Goal: Task Accomplishment & Management: Complete application form

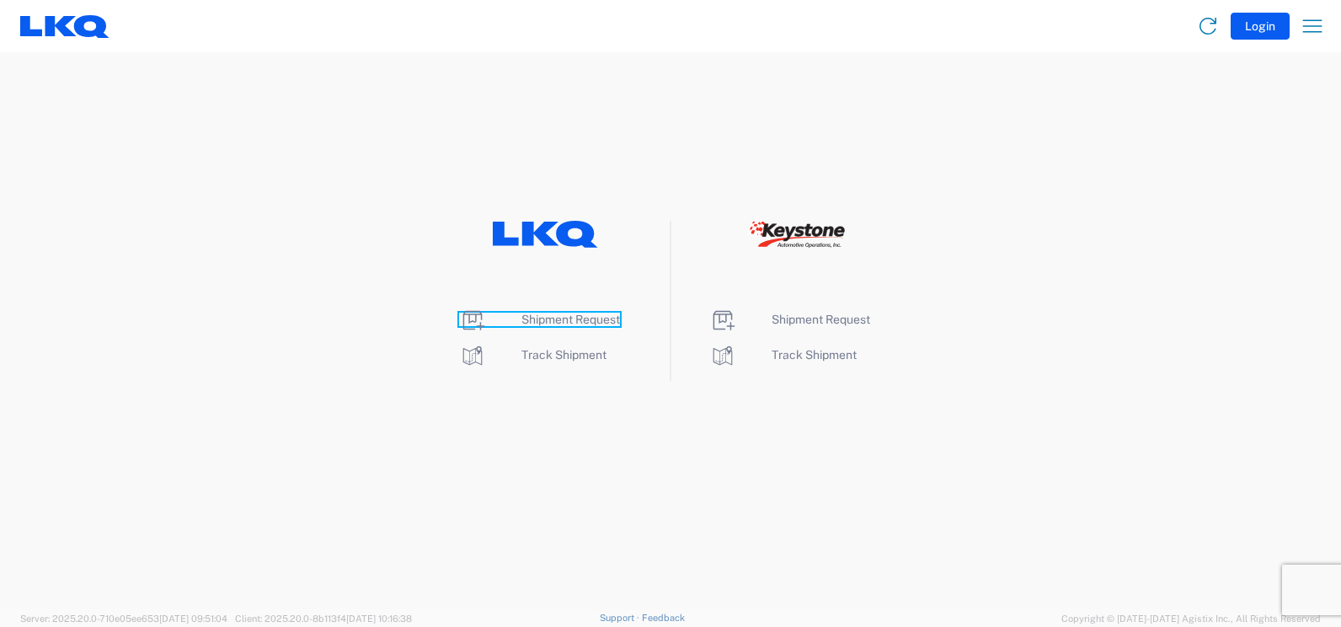
click at [584, 318] on span "Shipment Request" at bounding box center [570, 318] width 99 height 13
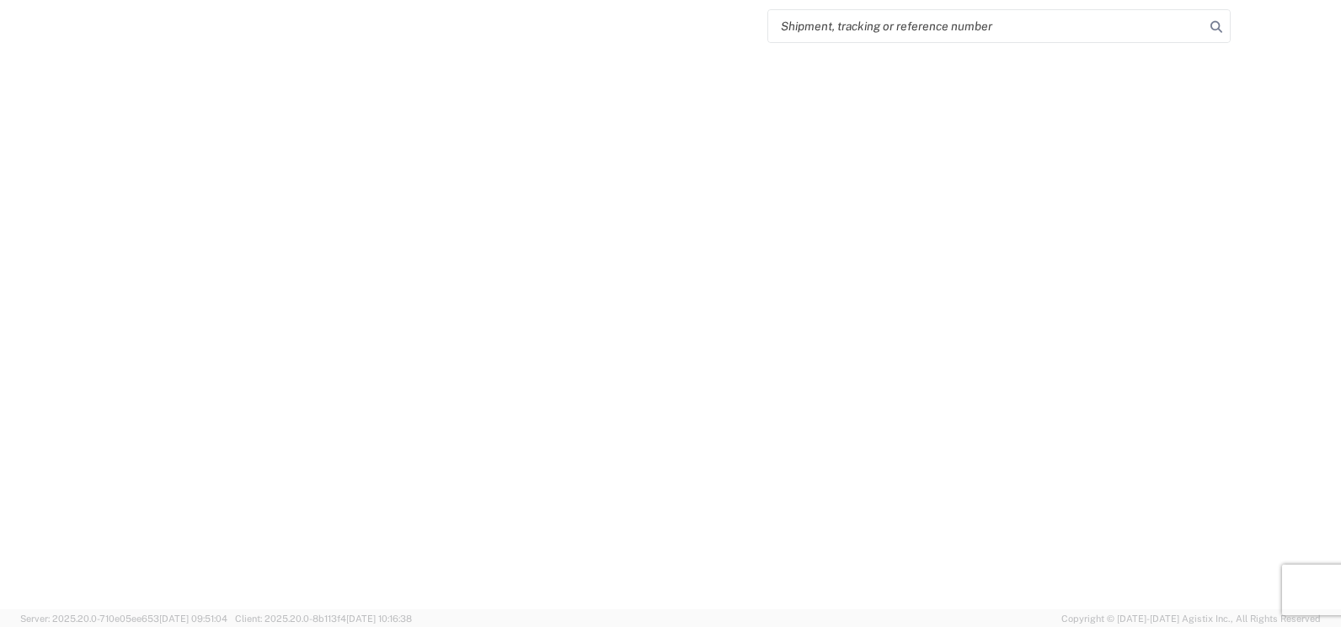
select select "FULL"
select select "LBS"
select select "IN"
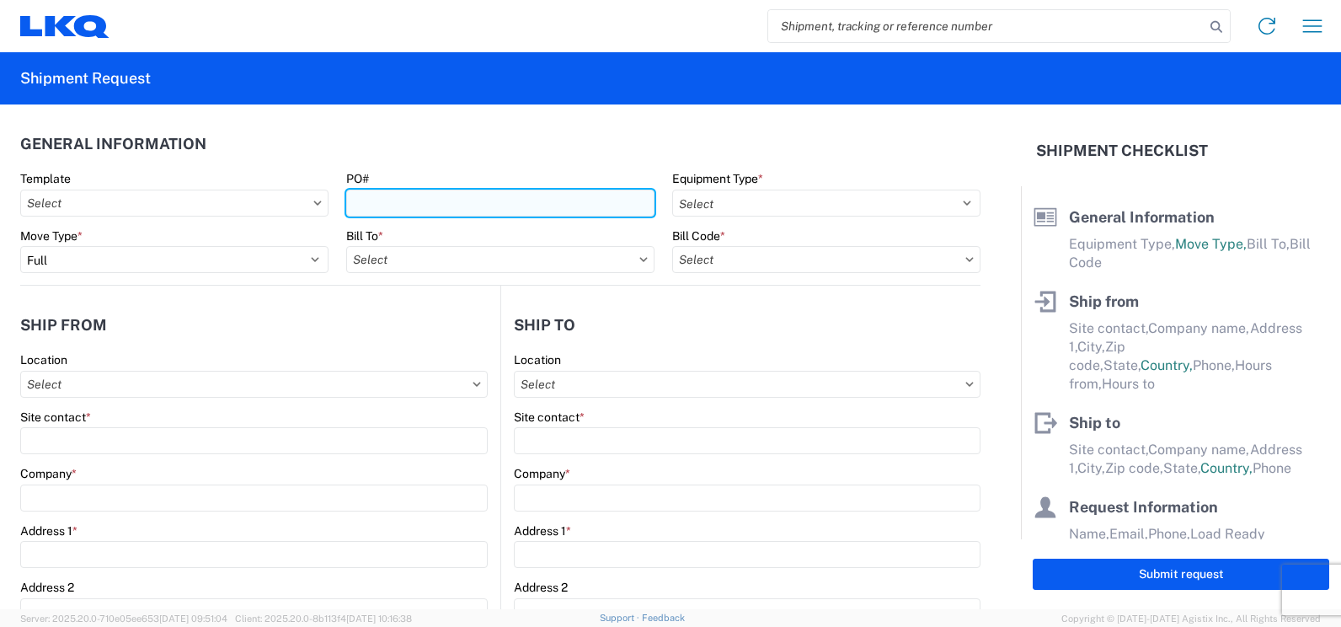
click at [405, 204] on input "PO#" at bounding box center [500, 203] width 308 height 27
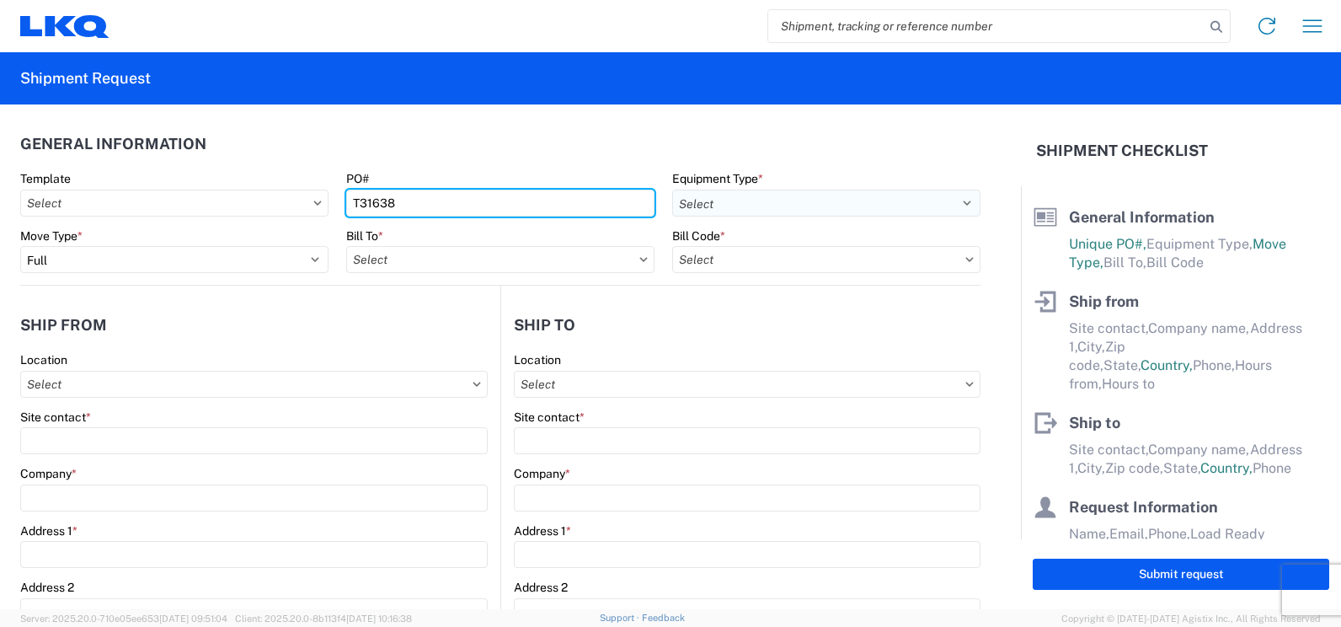
type input "T31638"
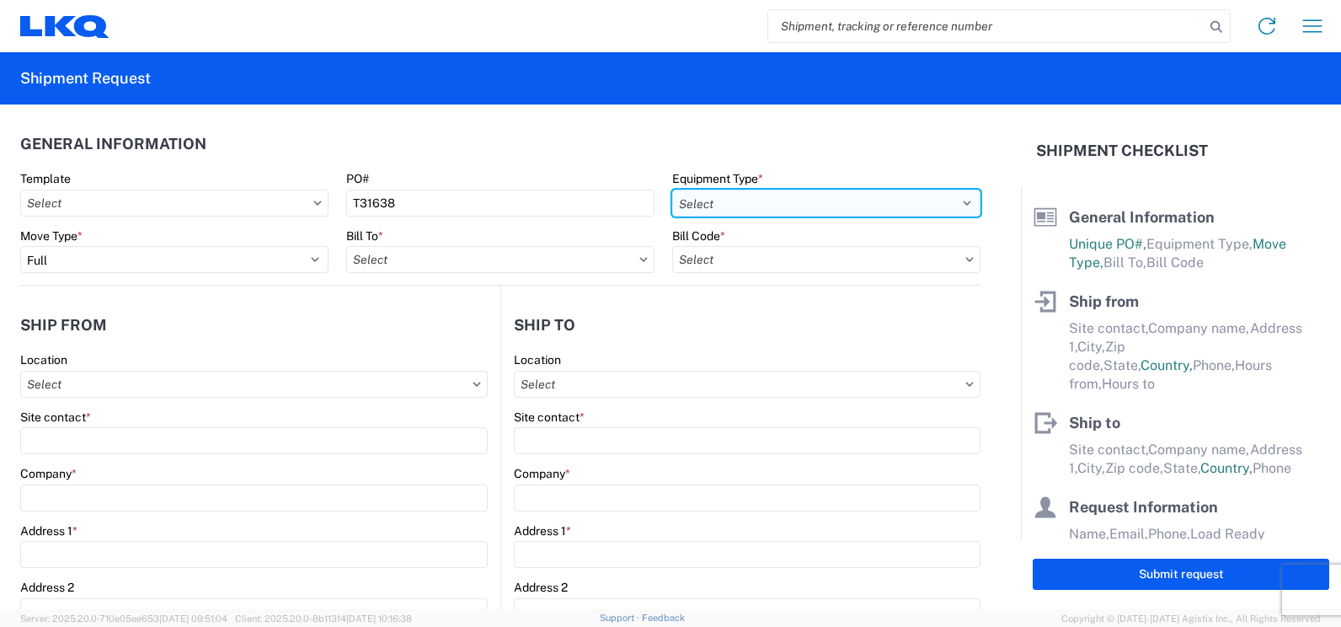
click at [958, 205] on select "Select 53’ Dry Van Flatbed Dropdeck (van) Lowboy (flatbed) Rail" at bounding box center [826, 203] width 308 height 27
select select "STDV"
click at [672, 190] on select "Select 53’ Dry Van Flatbed Dropdeck (van) Lowboy (flatbed) Rail" at bounding box center [826, 203] width 308 height 27
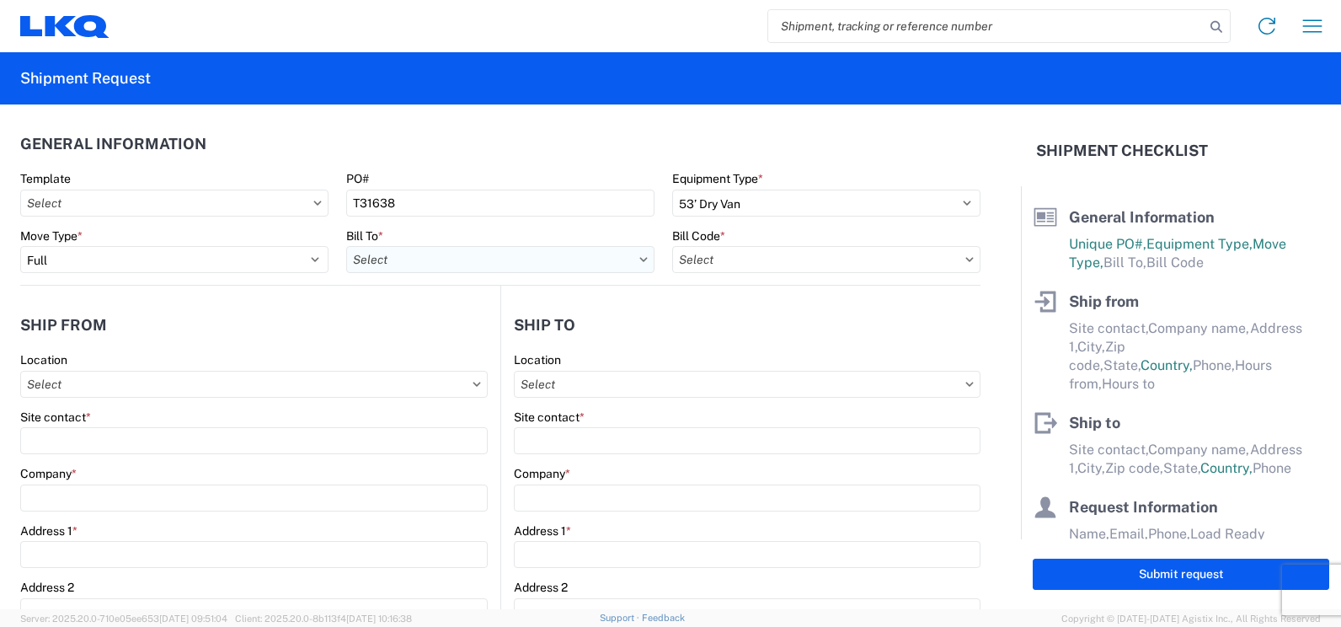
click at [514, 254] on input "text" at bounding box center [500, 259] width 308 height 27
type input "3392"
click at [433, 331] on div "3392 - Transmetco" at bounding box center [493, 334] width 295 height 27
type input "3392 - Transmetco"
click at [965, 260] on icon at bounding box center [969, 259] width 8 height 5
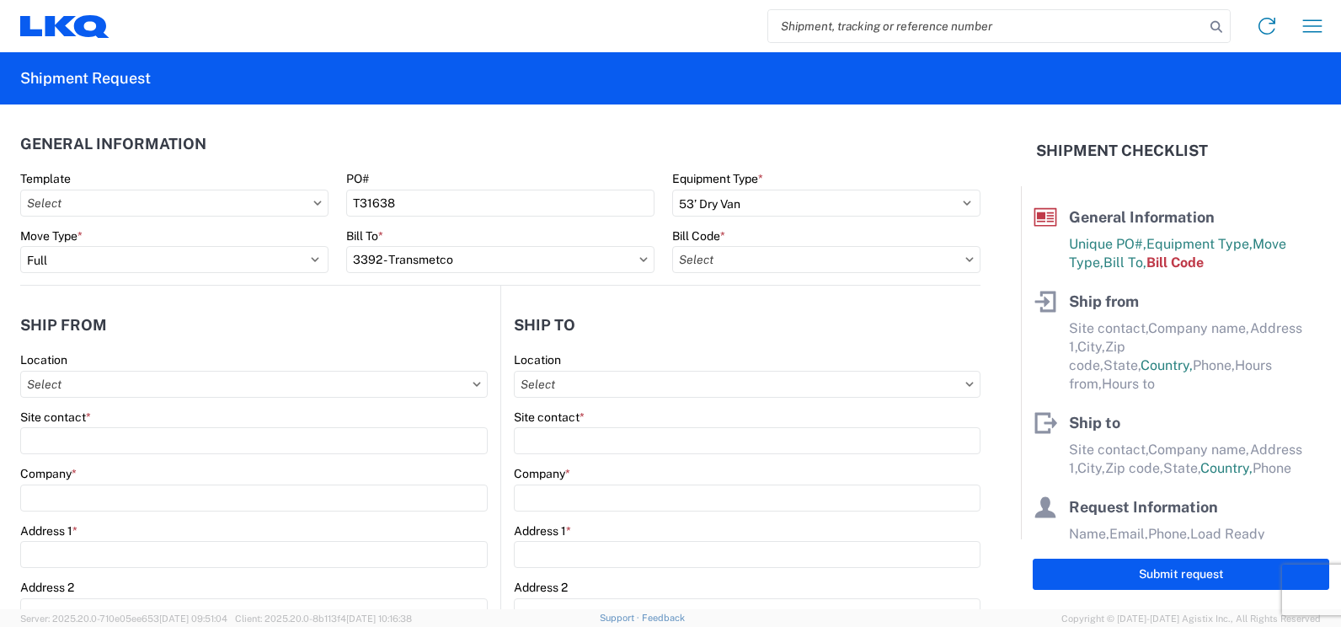
click at [965, 257] on icon at bounding box center [969, 259] width 8 height 5
click at [855, 259] on input "text" at bounding box center [826, 259] width 308 height 27
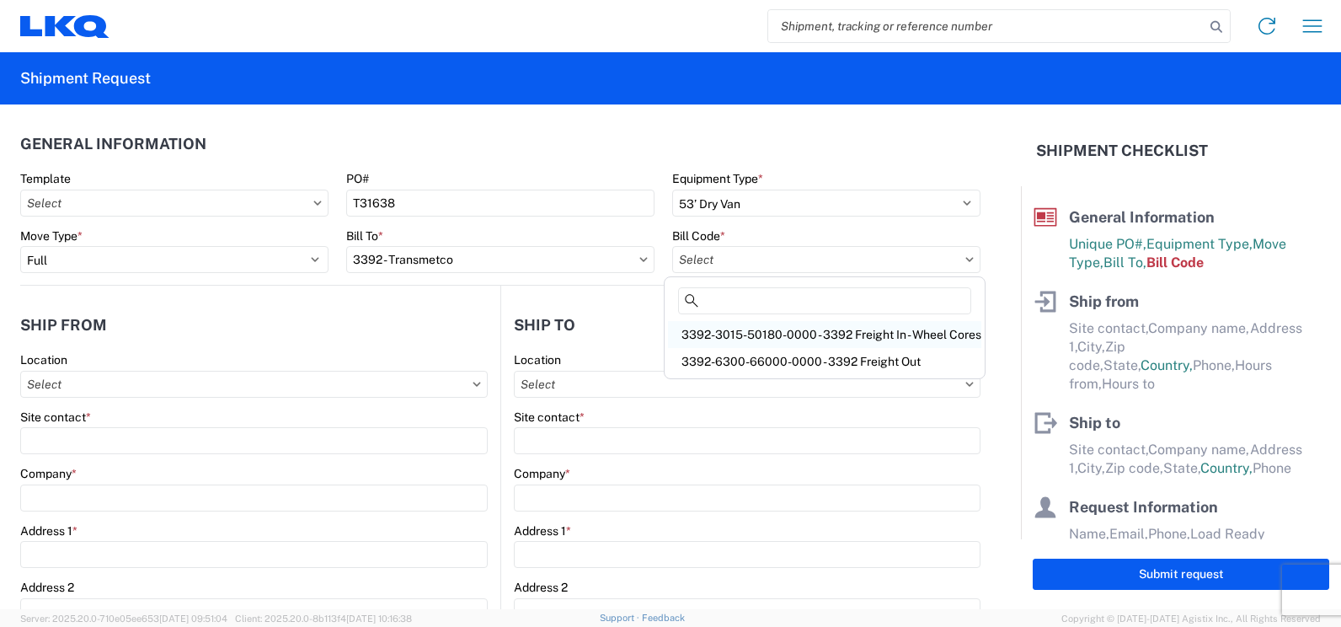
click at [840, 335] on div "3392-3015-50180-0000 - 3392 Freight In - Wheel Cores" at bounding box center [824, 334] width 313 height 27
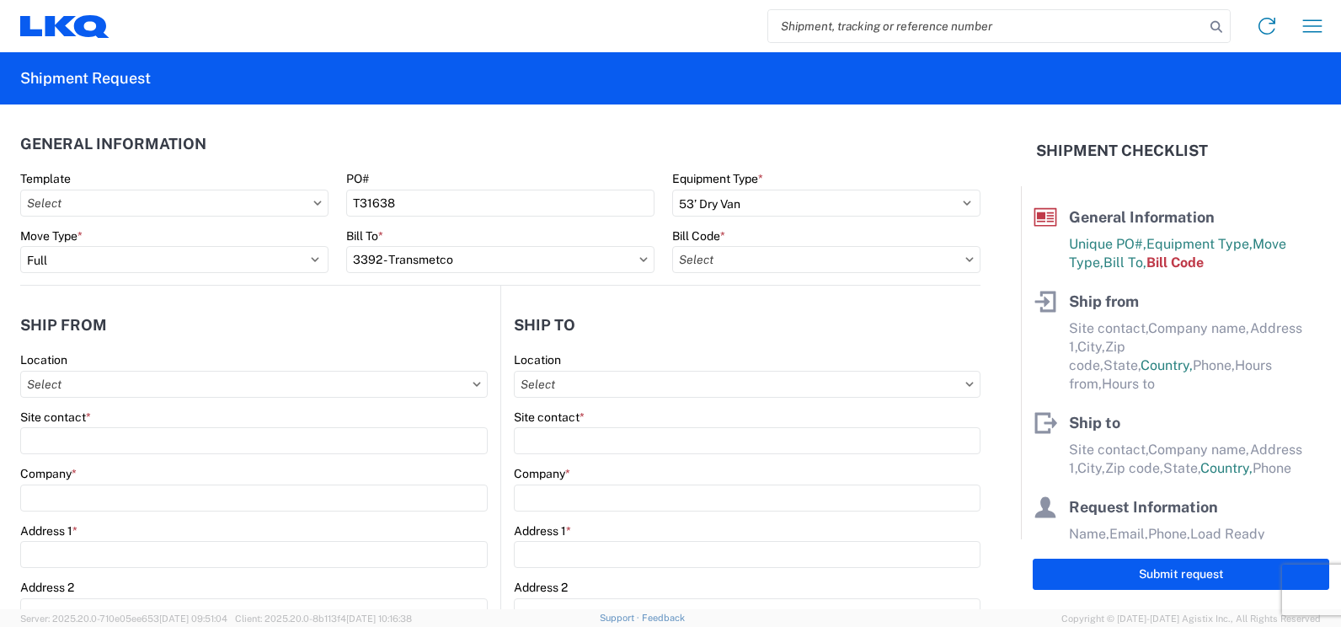
type input "3392-3015-50180-0000 - 3392 Freight In - Wheel Cores"
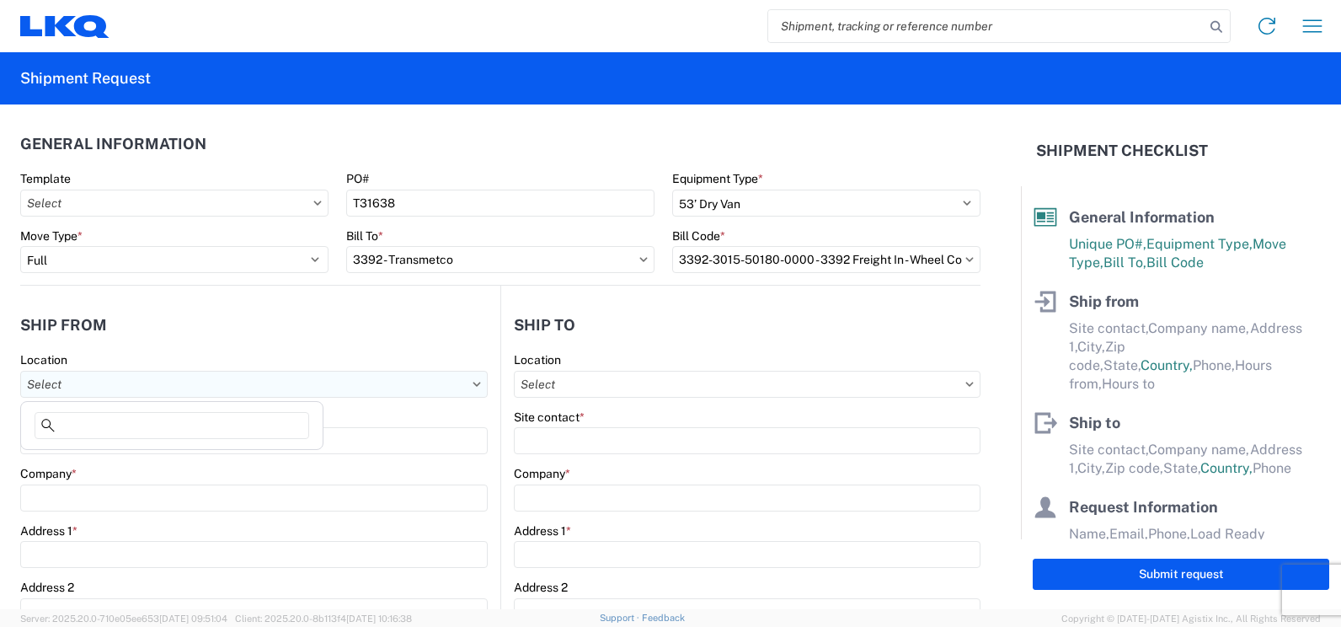
click at [145, 392] on input "text" at bounding box center [253, 384] width 467 height 27
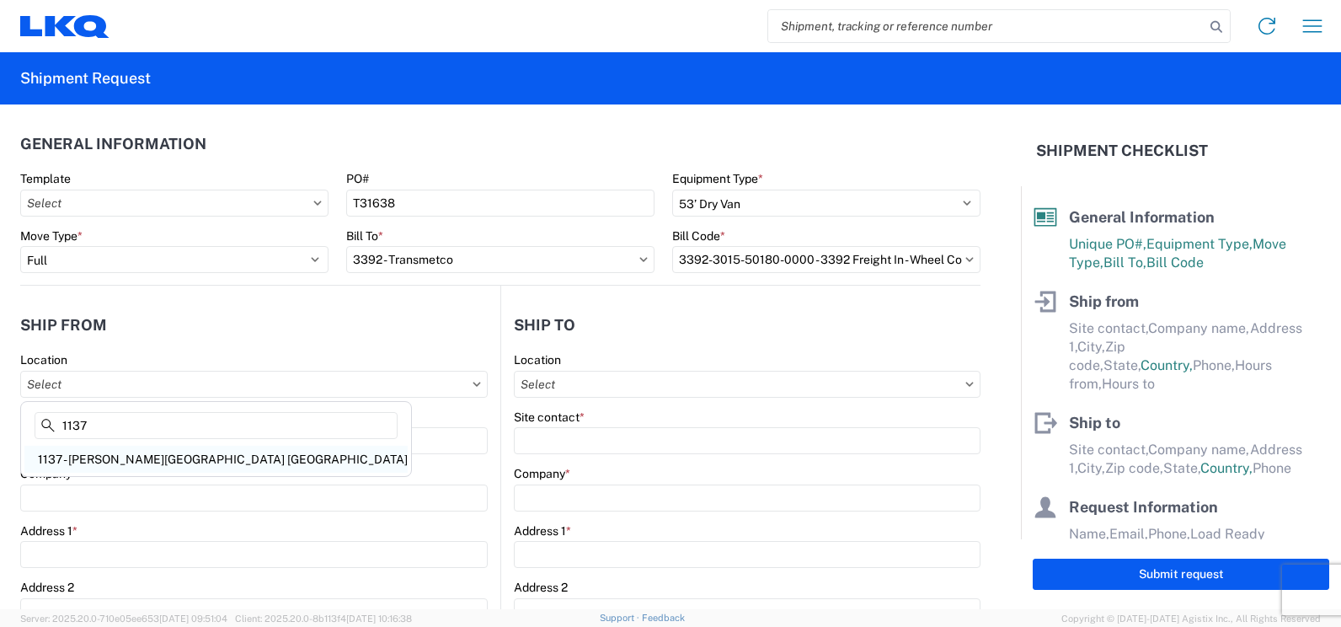
type input "1137"
click at [168, 456] on div "1137 - [PERSON_NAME][GEOGRAPHIC_DATA] [GEOGRAPHIC_DATA]" at bounding box center [215, 459] width 383 height 27
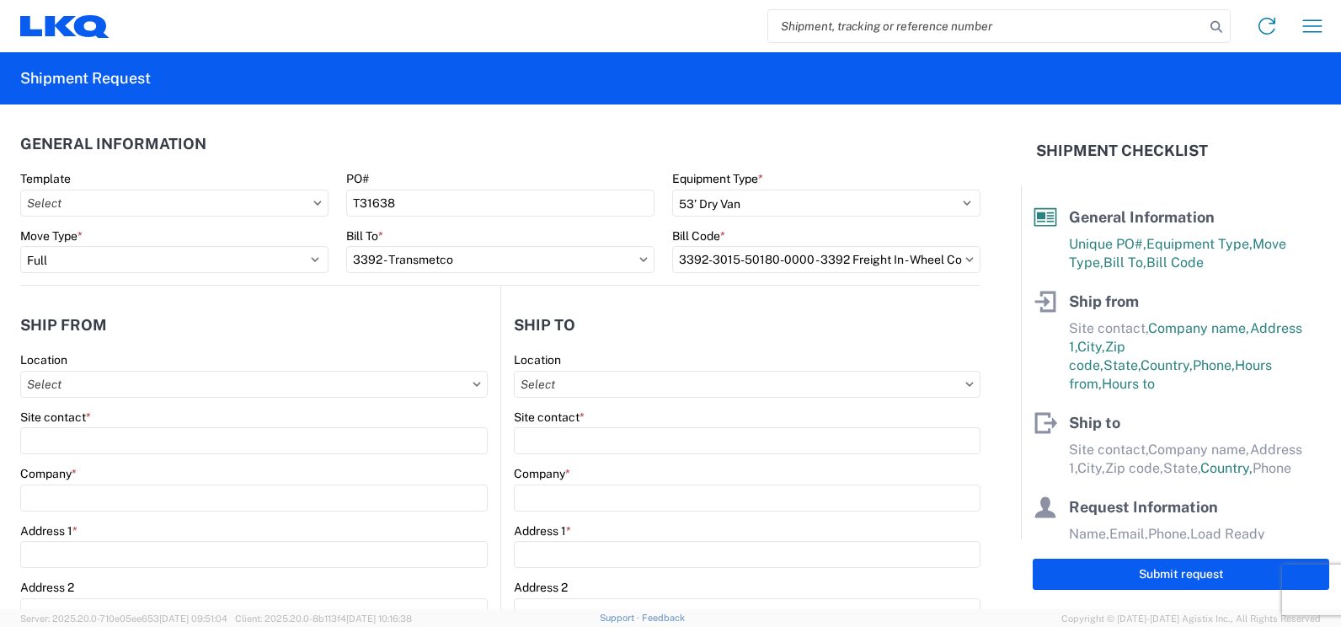
type input "1137 - [PERSON_NAME][GEOGRAPHIC_DATA] [GEOGRAPHIC_DATA]"
type input "LKQ Corporation"
type input "[STREET_ADDRESS]"
type input "[GEOGRAPHIC_DATA]"
type input "32055"
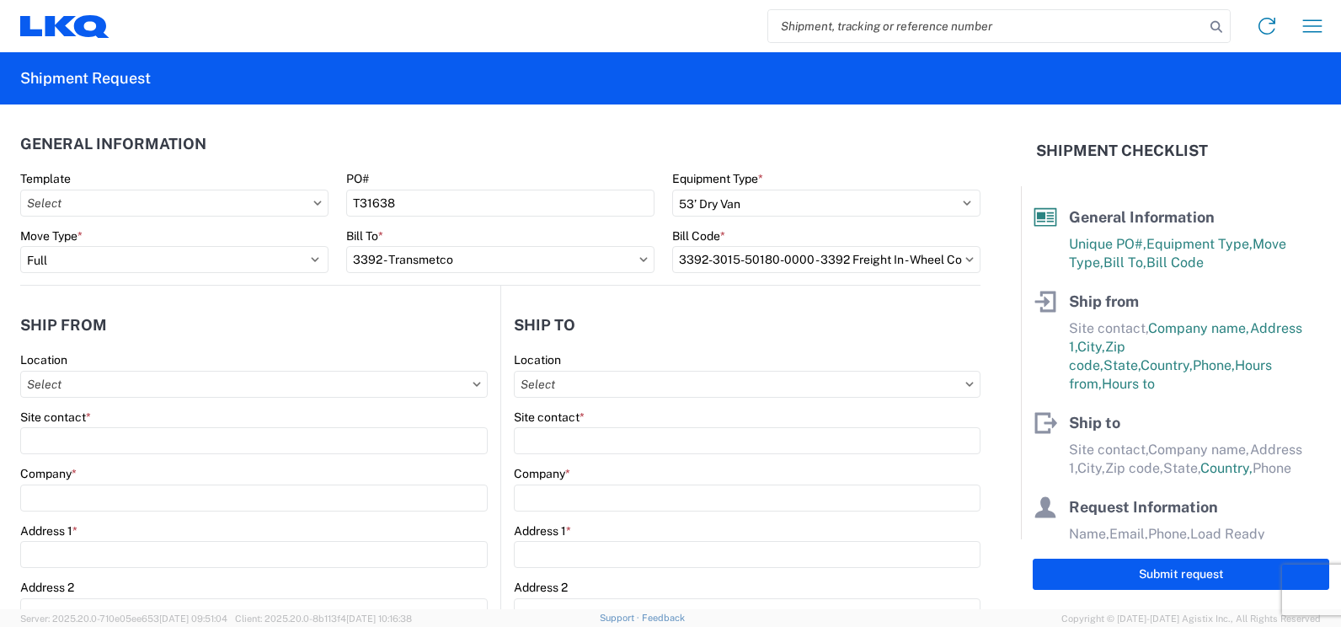
select select "FL"
select select "US"
type input "[PHONE_NUMBER]"
type input "07:00"
type input "14:00"
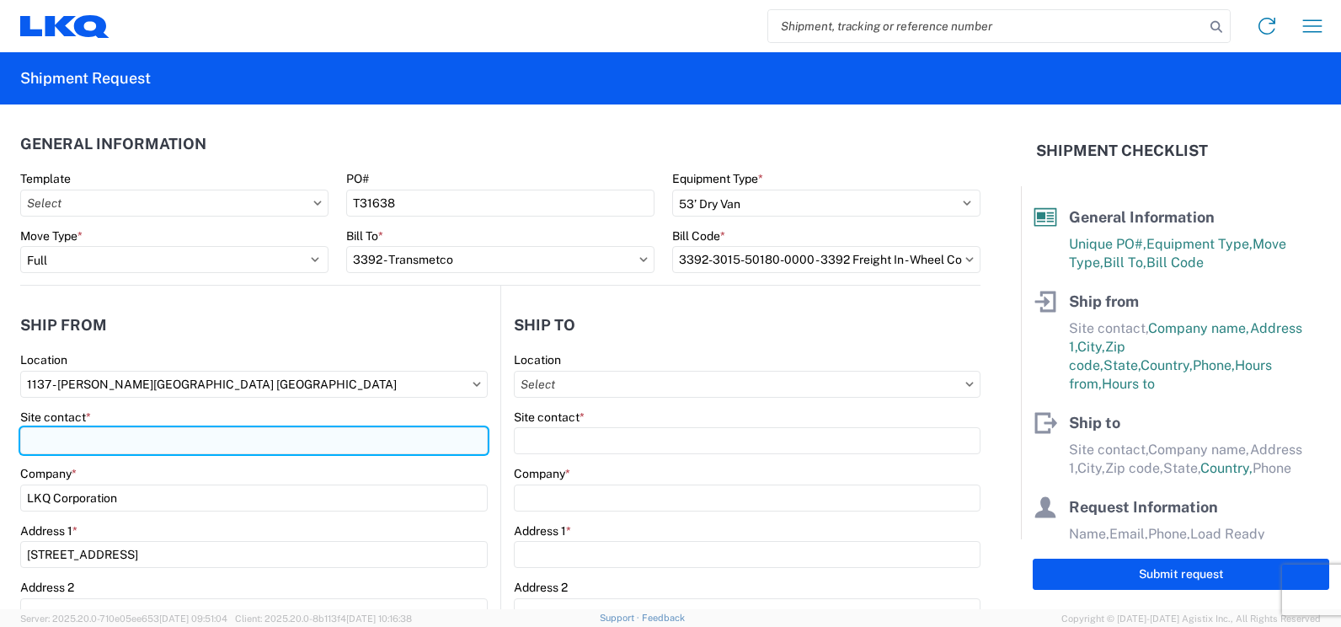
click at [111, 438] on input "Site contact *" at bounding box center [253, 440] width 467 height 27
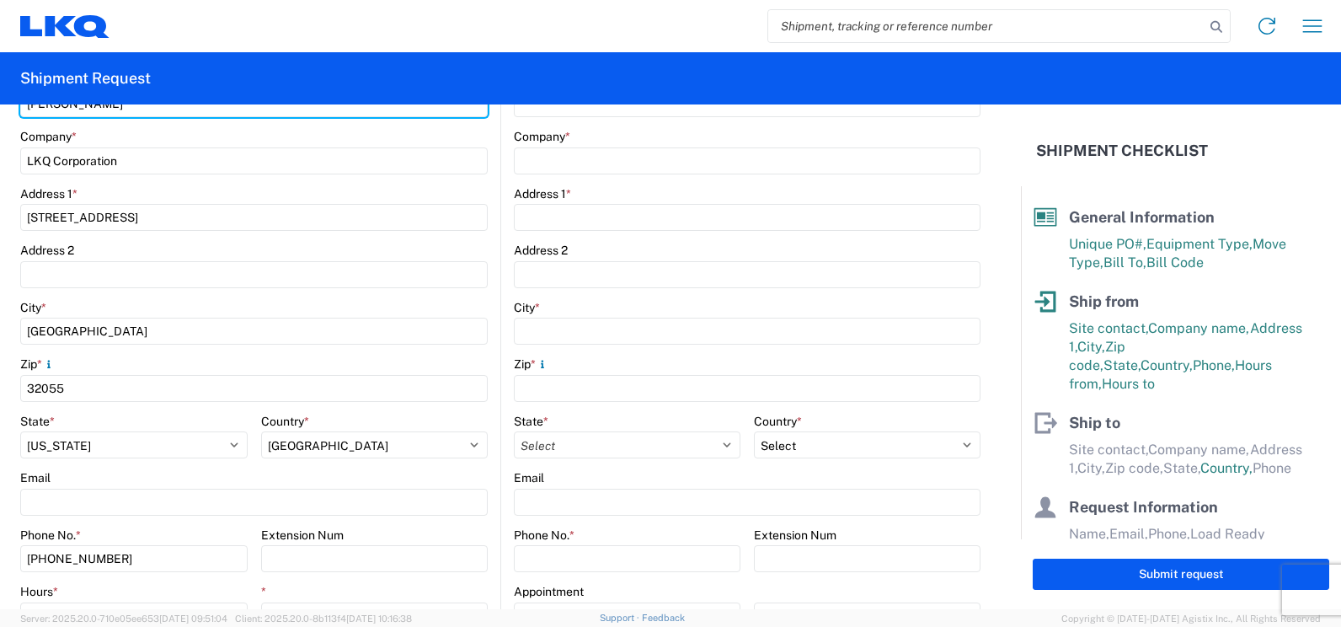
scroll to position [421, 0]
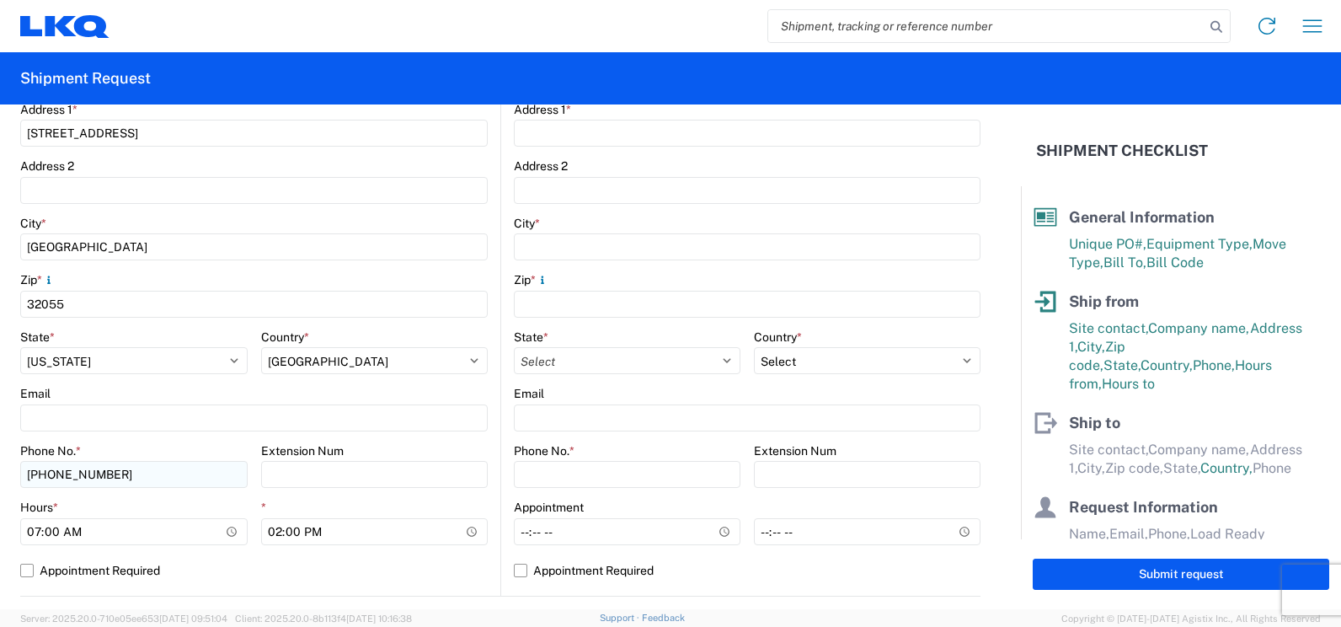
type input "[PERSON_NAME]"
drag, startPoint x: 141, startPoint y: 478, endPoint x: 19, endPoint y: 482, distance: 121.3
click at [19, 482] on form "General Information Template PO# T31638 Equipment Type * Select 53’ Dry Van Fla…" at bounding box center [510, 356] width 1021 height 505
type input "[PHONE_NUMBER]"
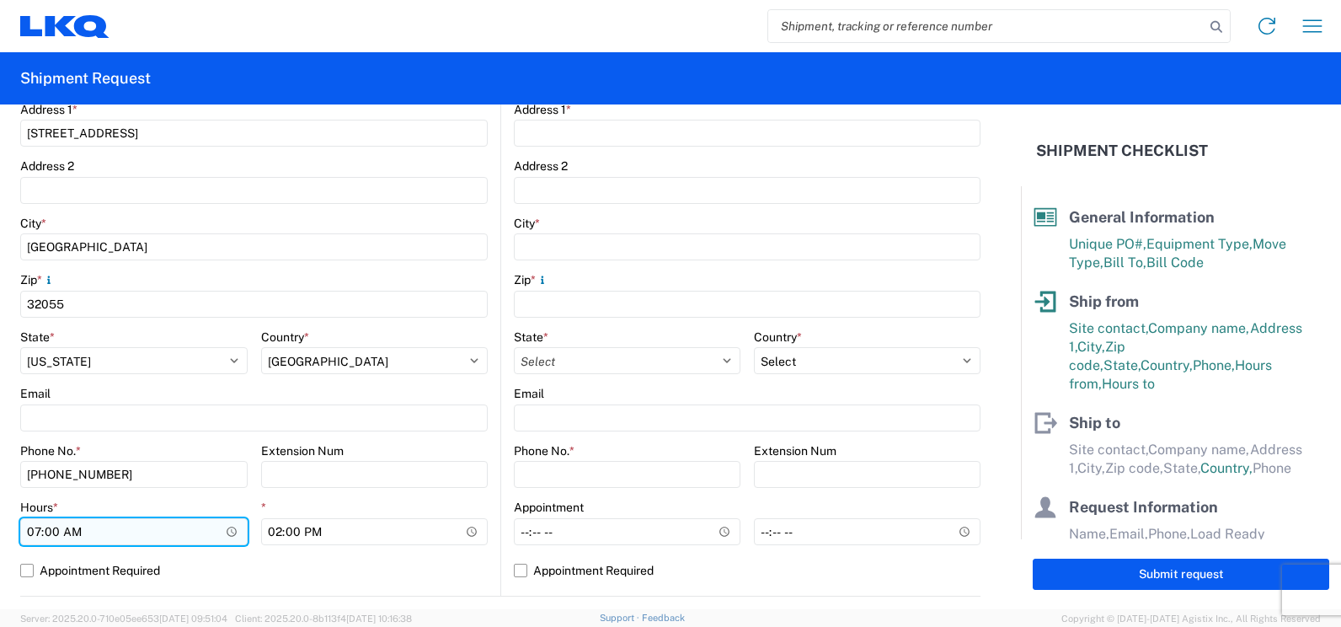
click at [83, 531] on input "07:00" at bounding box center [133, 531] width 227 height 27
click at [56, 531] on input "07:00" at bounding box center [133, 531] width 227 height 27
type input "07:30"
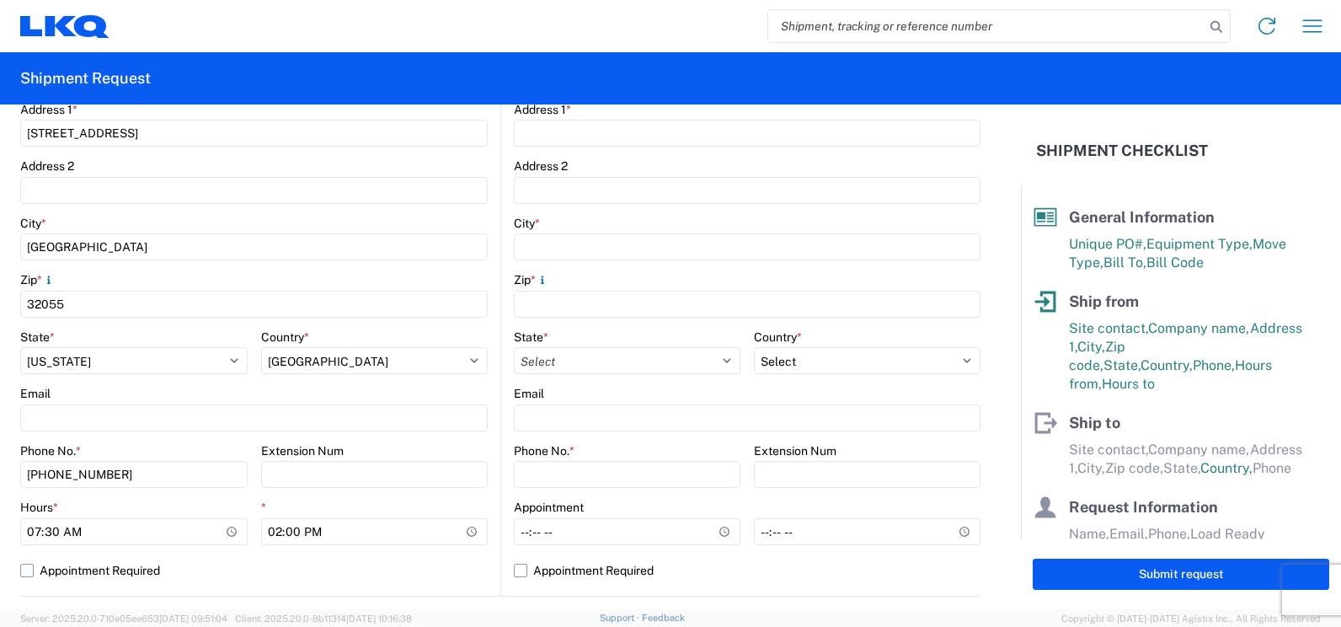
click at [316, 558] on label "Appointment Required" at bounding box center [253, 570] width 467 height 27
click at [0, 0] on input "Appointment Required" at bounding box center [0, 0] width 0 height 0
select select "US"
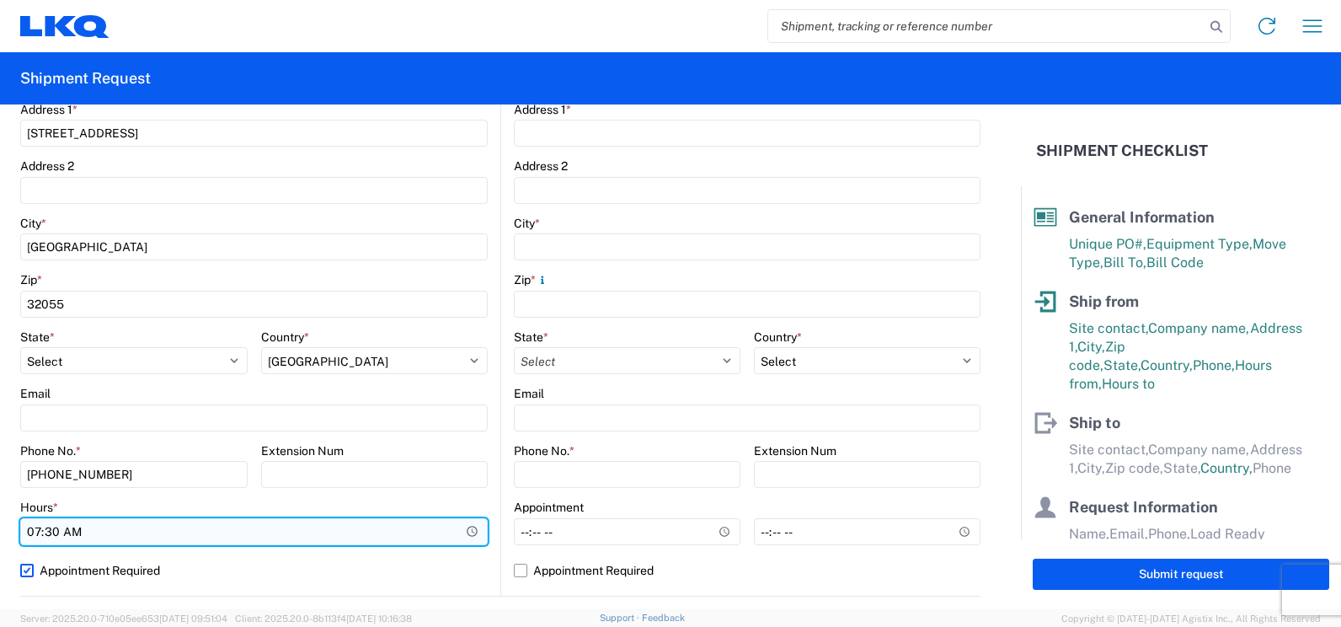
click at [323, 537] on input "07:30" at bounding box center [253, 531] width 467 height 27
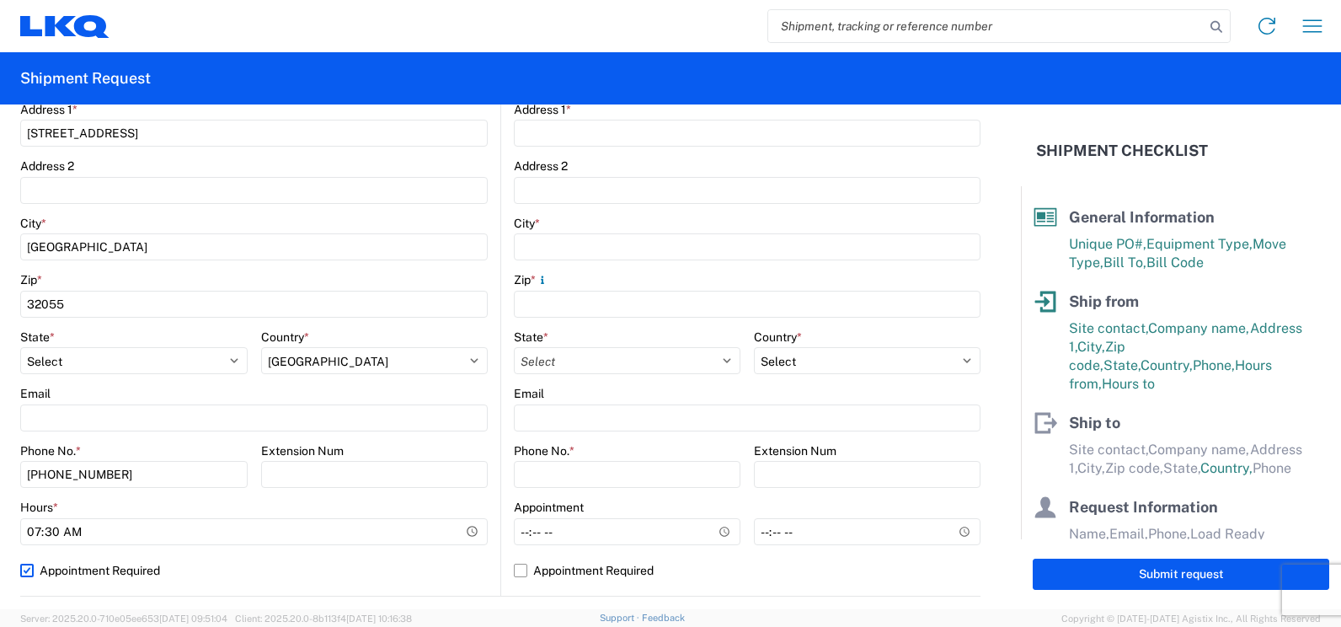
click at [279, 572] on label "Appointment Required" at bounding box center [253, 570] width 467 height 27
click at [0, 0] on input "Appointment Required" at bounding box center [0, 0] width 0 height 0
select select "US"
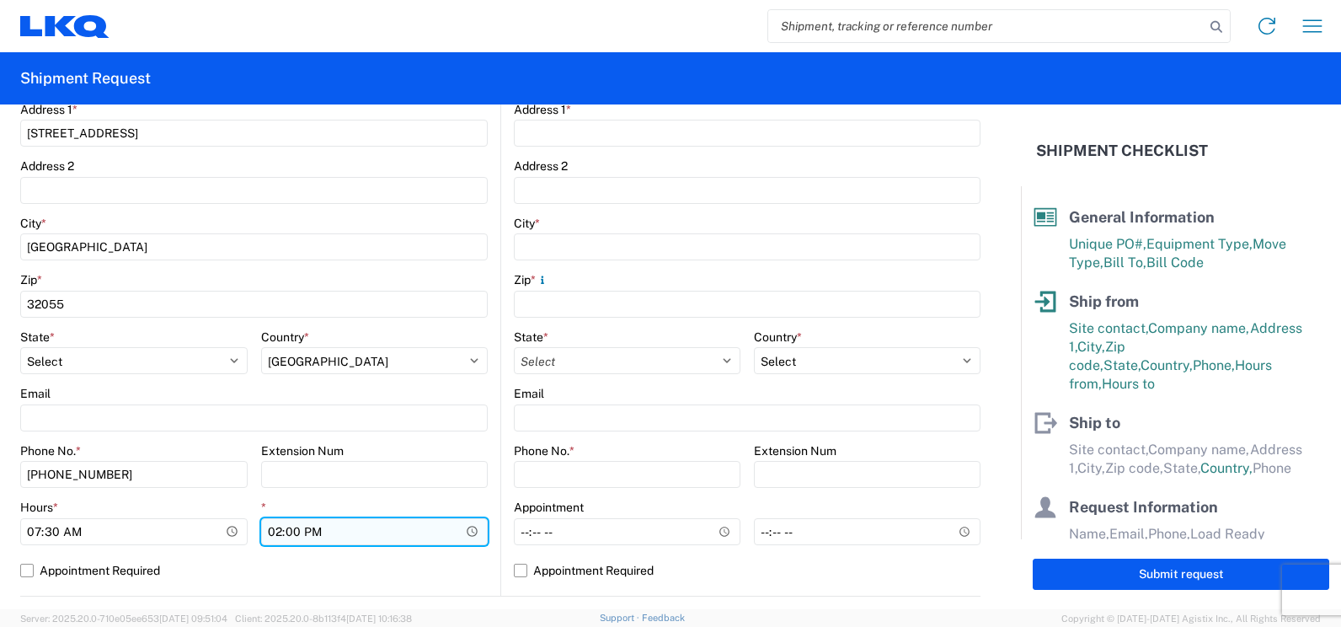
click at [274, 534] on input "14:00" at bounding box center [374, 531] width 227 height 27
type input "13:00"
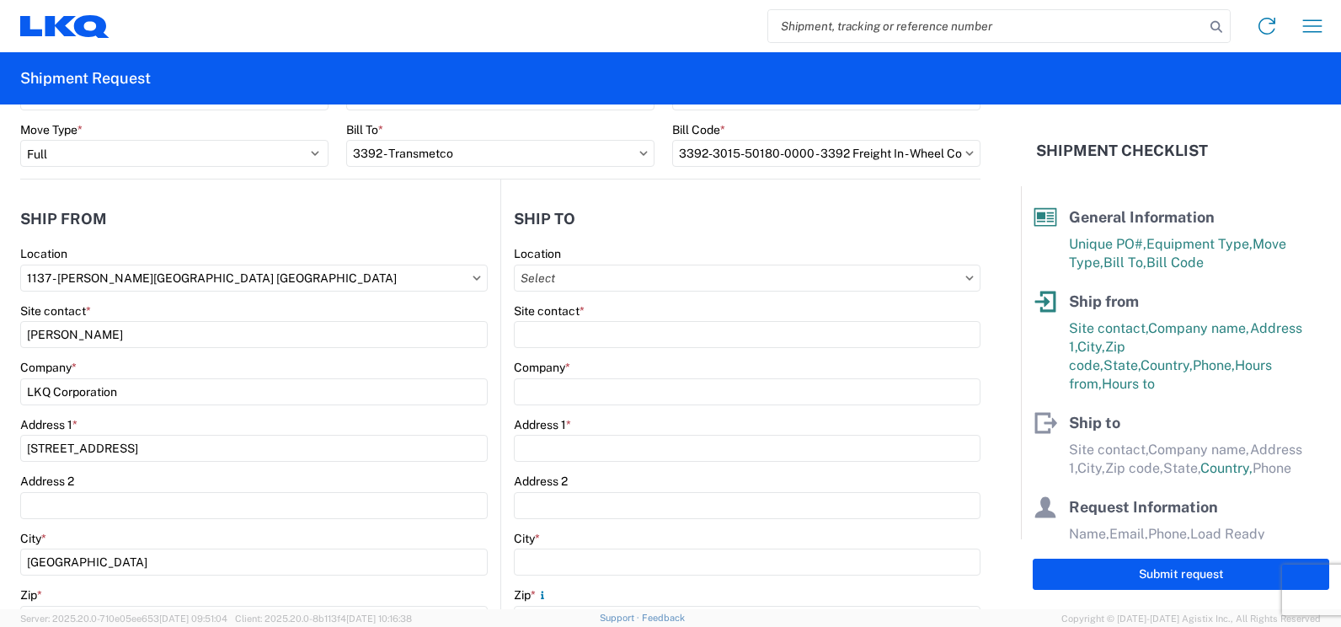
scroll to position [0, 0]
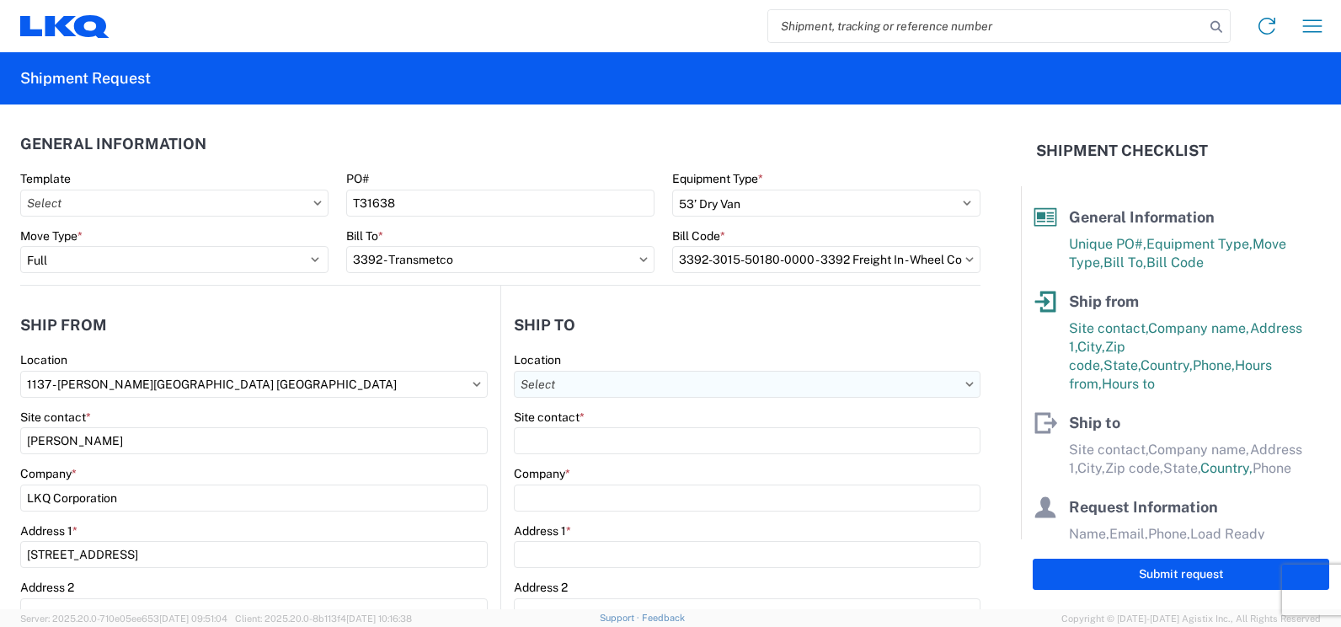
click at [677, 392] on input "text" at bounding box center [747, 384] width 467 height 27
type input "3392"
click at [601, 458] on div "3392 - Transmetco" at bounding box center [659, 459] width 295 height 27
type input "3392 - Transmetco"
type input "LKQ Corporation"
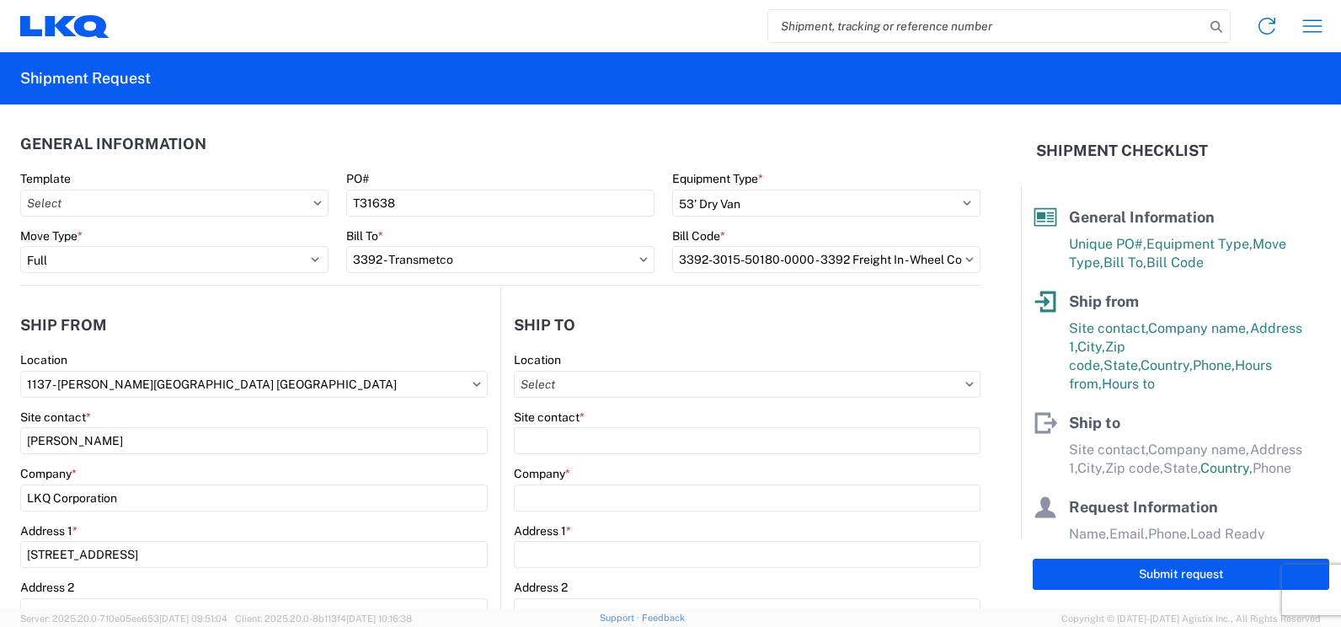
type input "[STREET_ADDRESS]"
type input "Huntington"
type input "46750"
select select "IN"
select select "US"
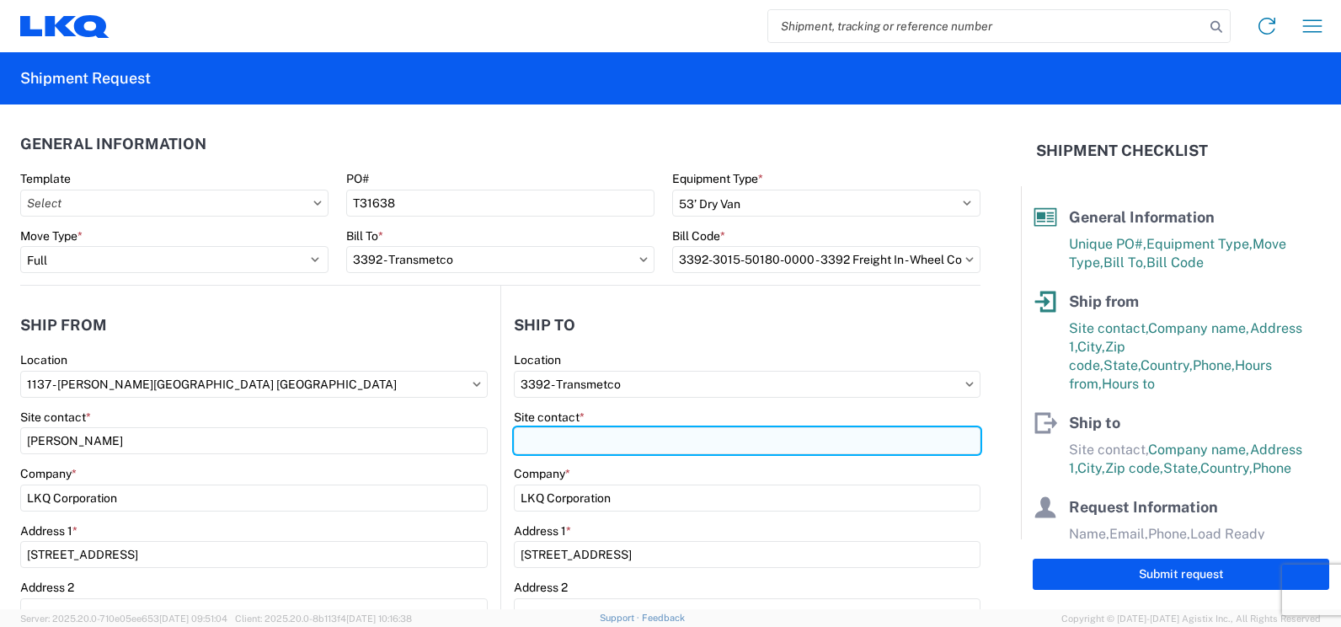
click at [542, 442] on input "Site contact *" at bounding box center [747, 440] width 467 height 27
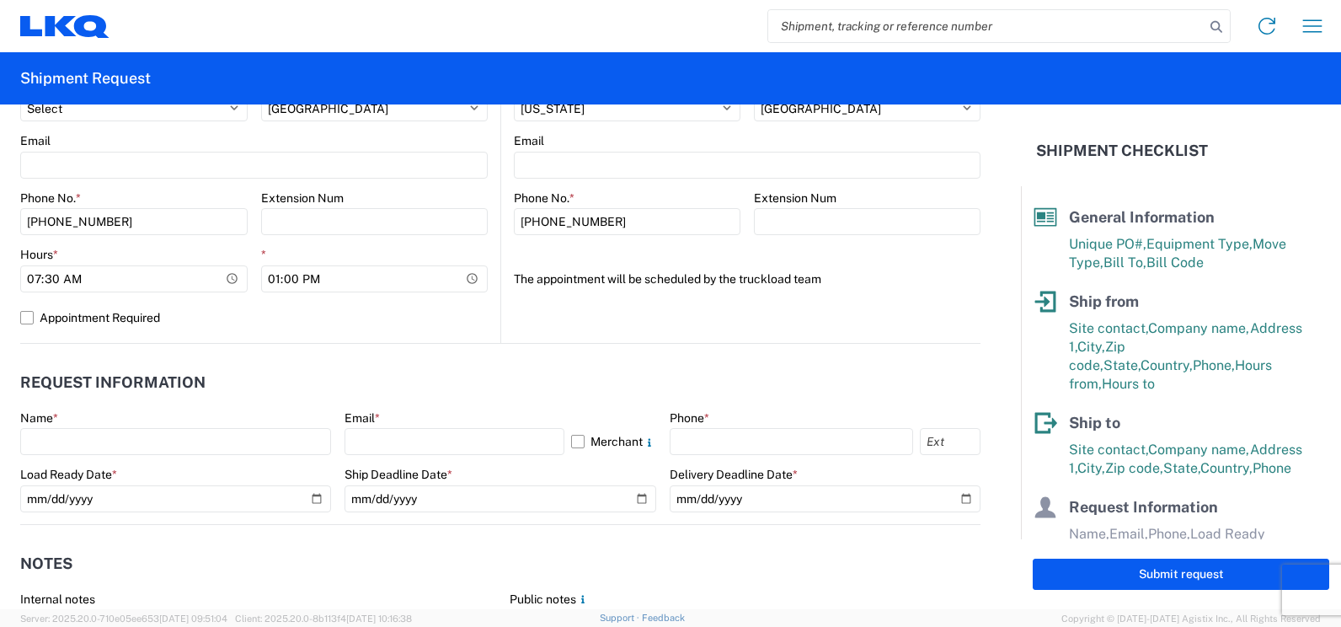
scroll to position [758, 0]
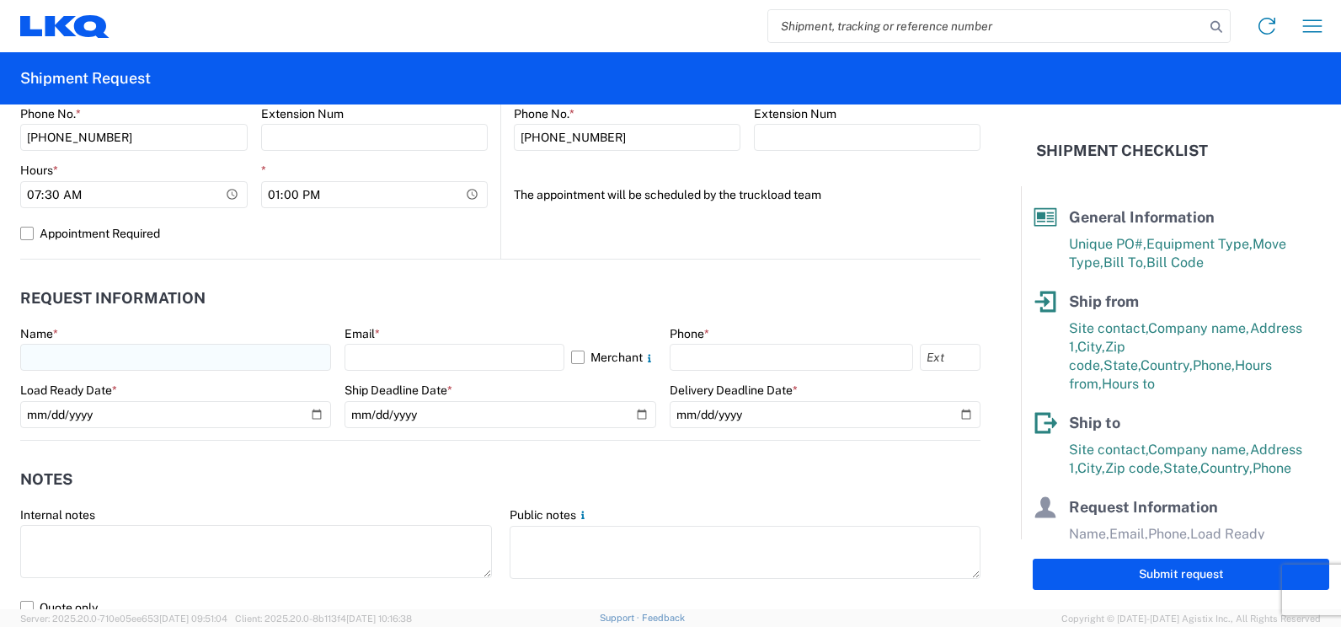
type input "[PERSON_NAME]"
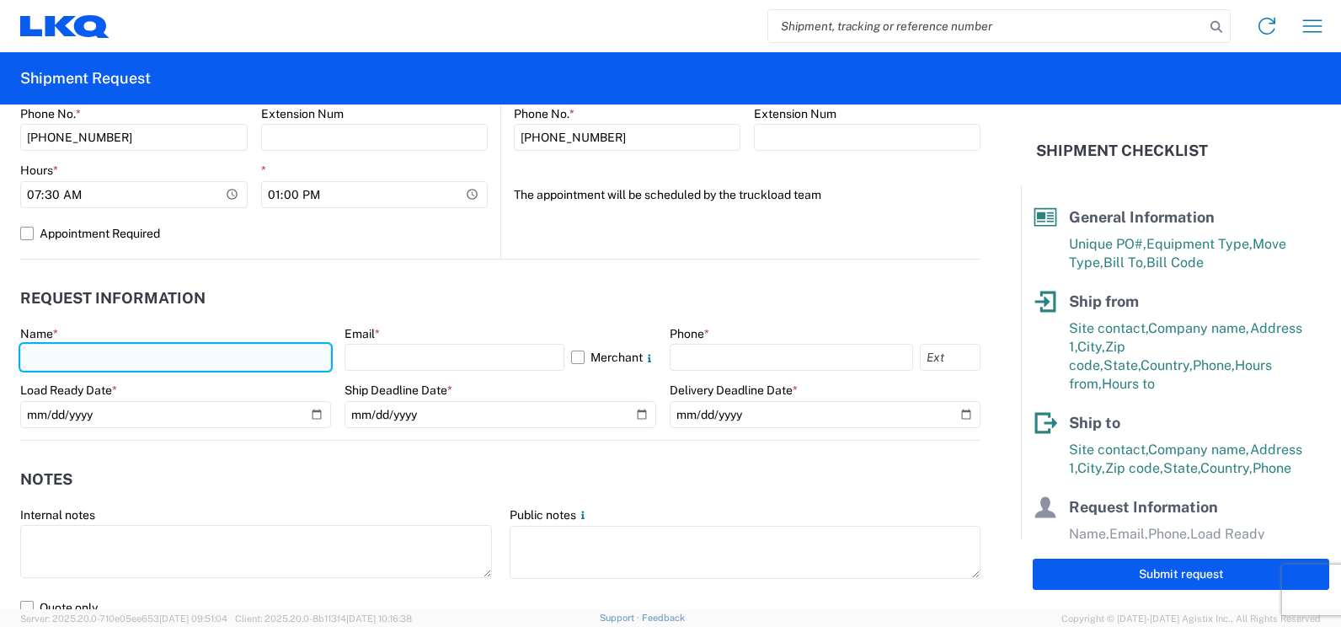
click at [75, 362] on input "text" at bounding box center [175, 357] width 311 height 27
click at [92, 358] on input "[PERSON_NAME]" at bounding box center [175, 357] width 311 height 27
click at [152, 355] on input "[PERSON_NAME]" at bounding box center [175, 357] width 311 height 27
type input "[PERSON_NAME]"
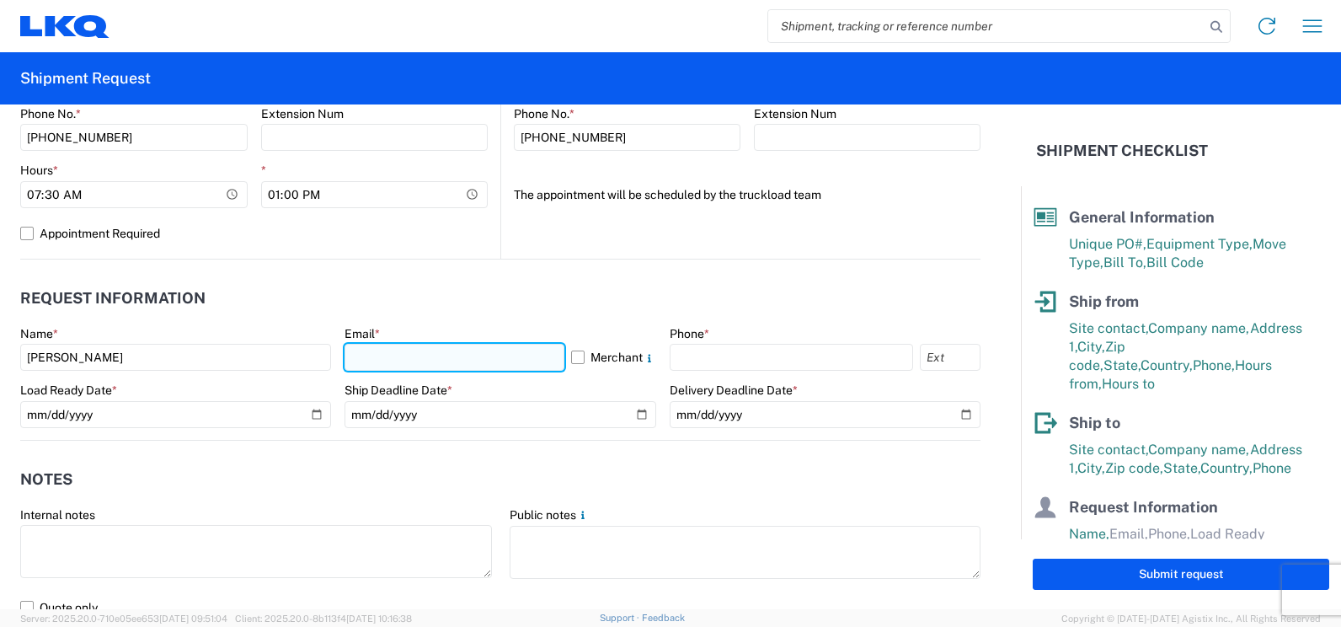
click at [366, 355] on input "text" at bounding box center [453, 357] width 219 height 27
type input "[EMAIL_ADDRESS][DOMAIN_NAME]"
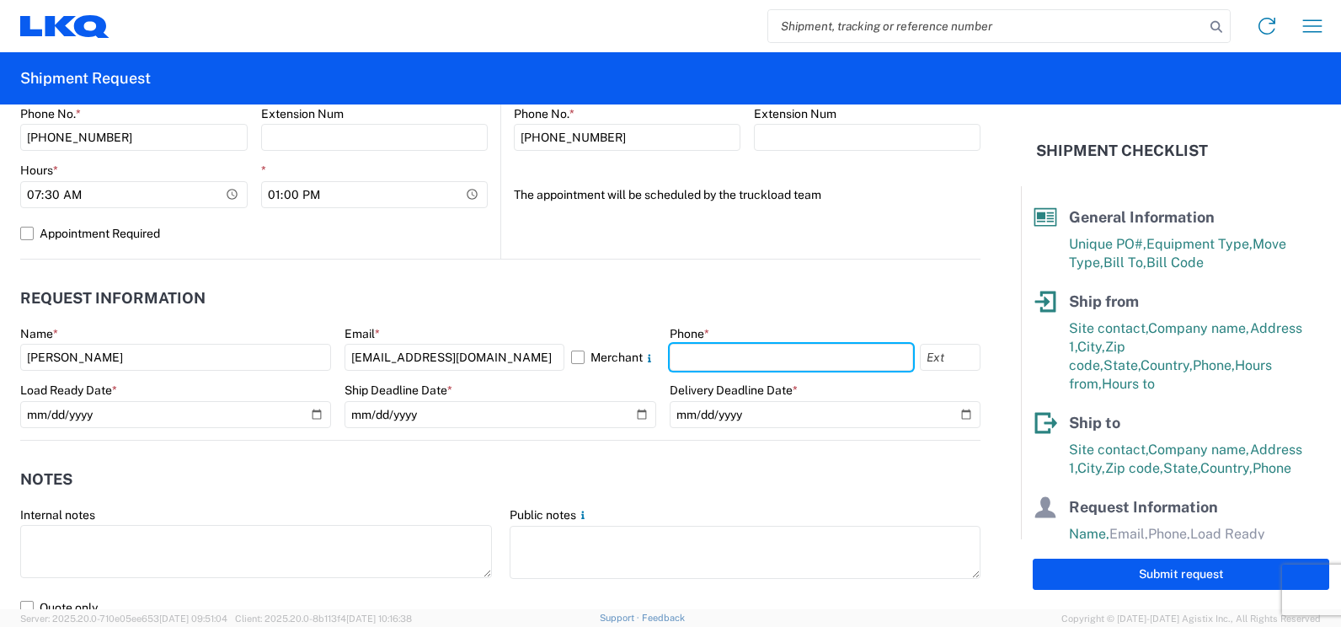
type input "3866289508"
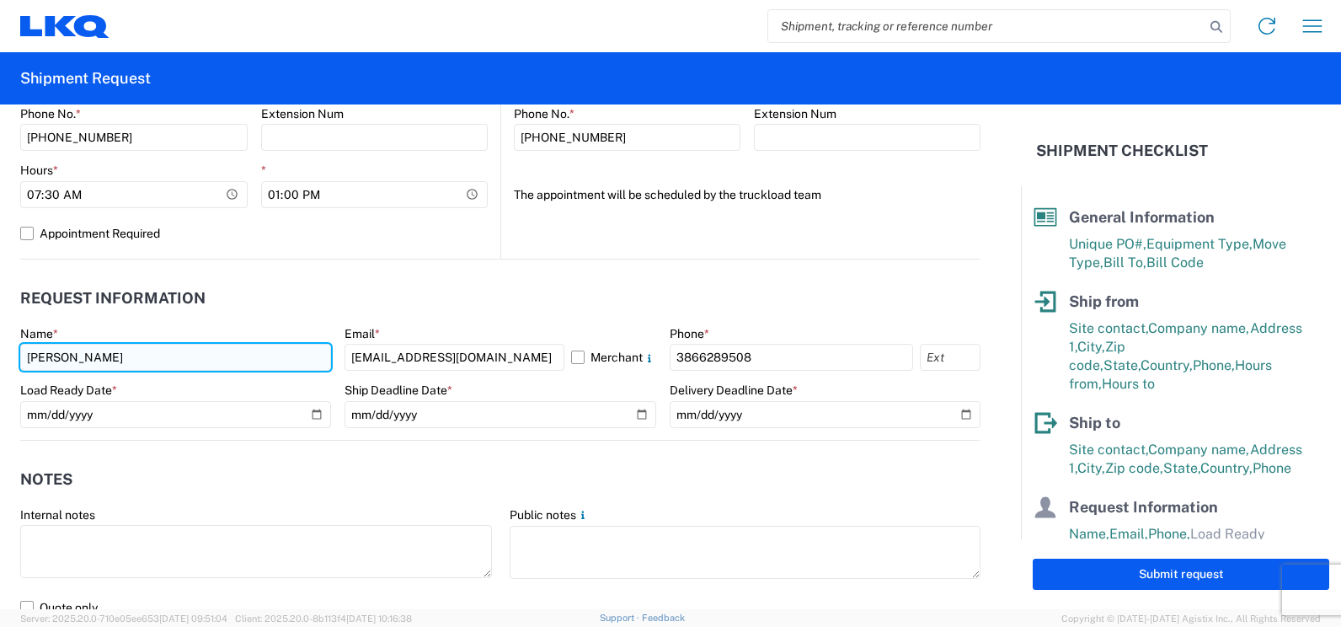
click at [123, 358] on input "[PERSON_NAME]" at bounding box center [175, 357] width 311 height 27
type input "[PERSON_NAME]"
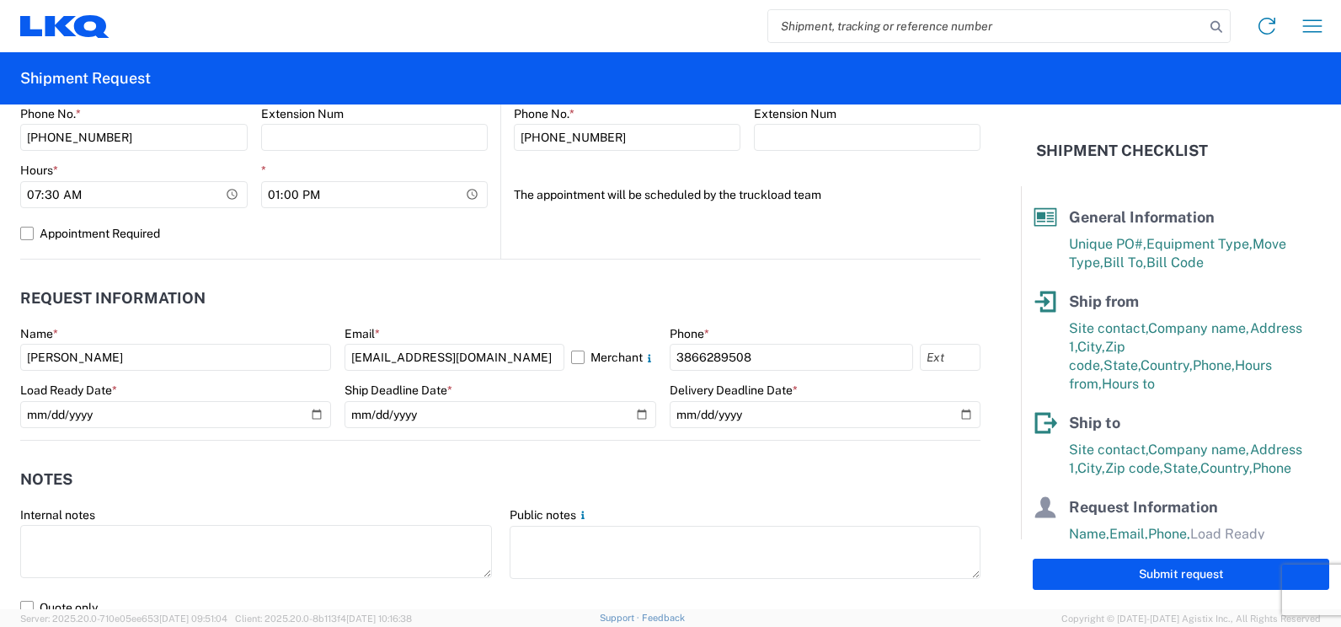
click at [364, 514] on div "Internal notes" at bounding box center [256, 514] width 472 height 15
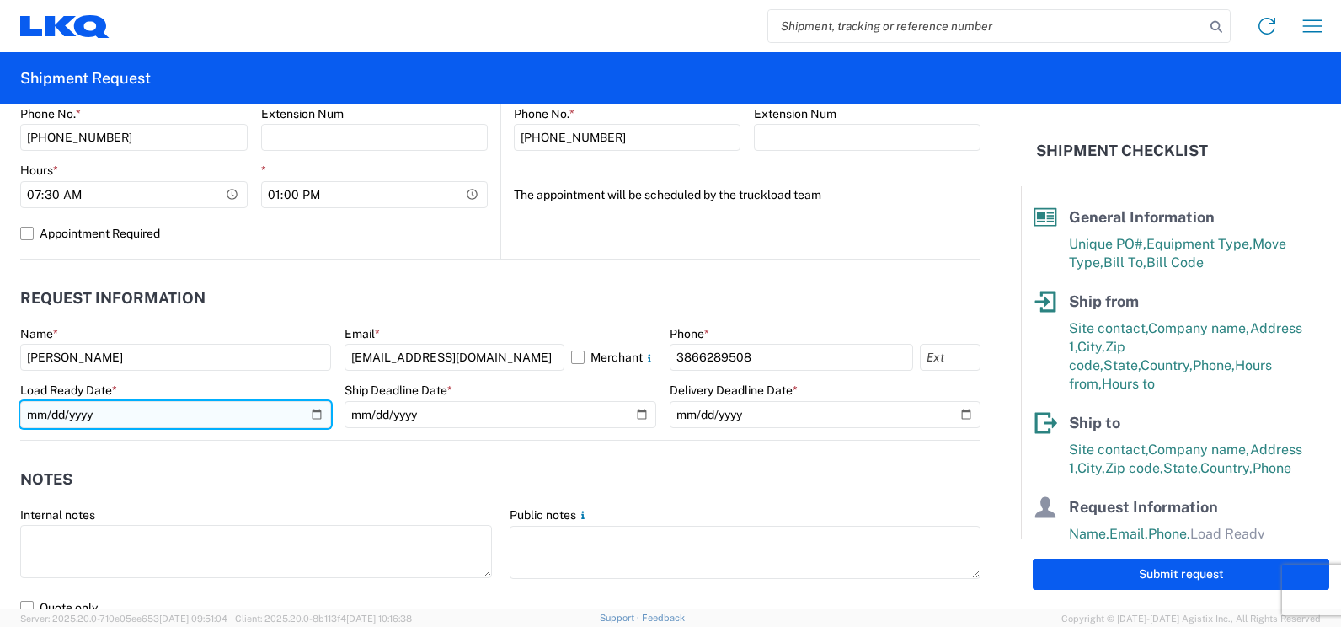
click at [315, 412] on input "date" at bounding box center [175, 414] width 311 height 27
type input "[DATE]"
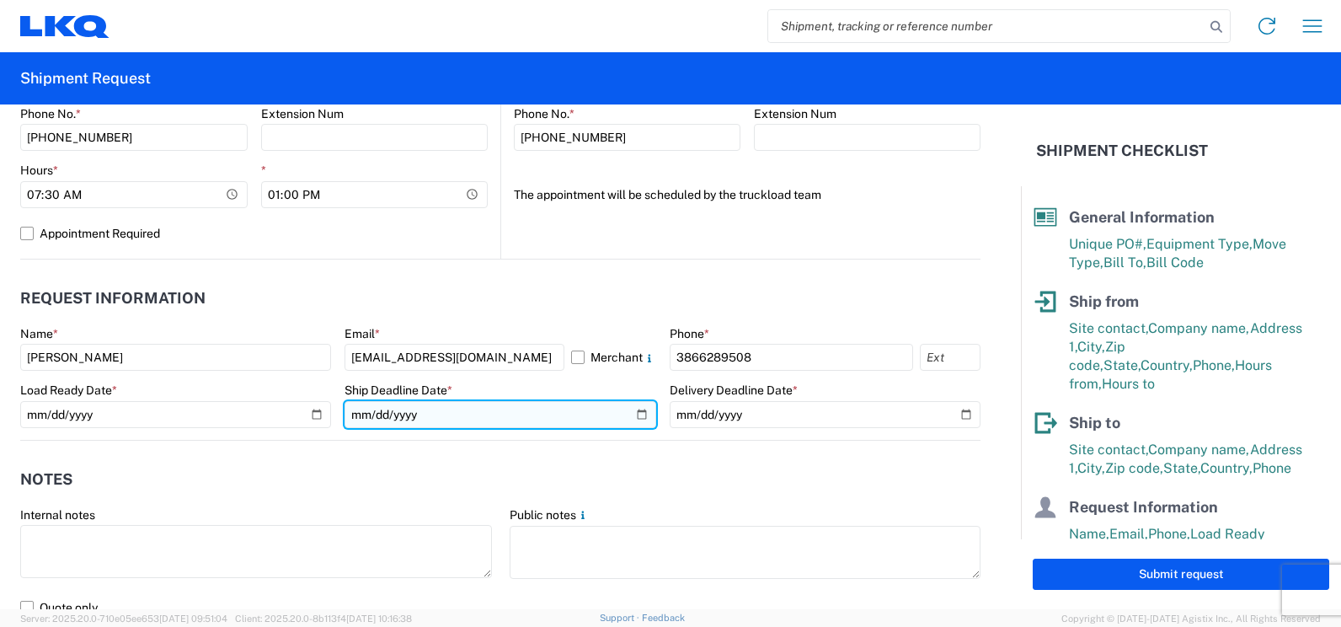
click at [627, 412] on input "date" at bounding box center [499, 414] width 311 height 27
type input "[DATE]"
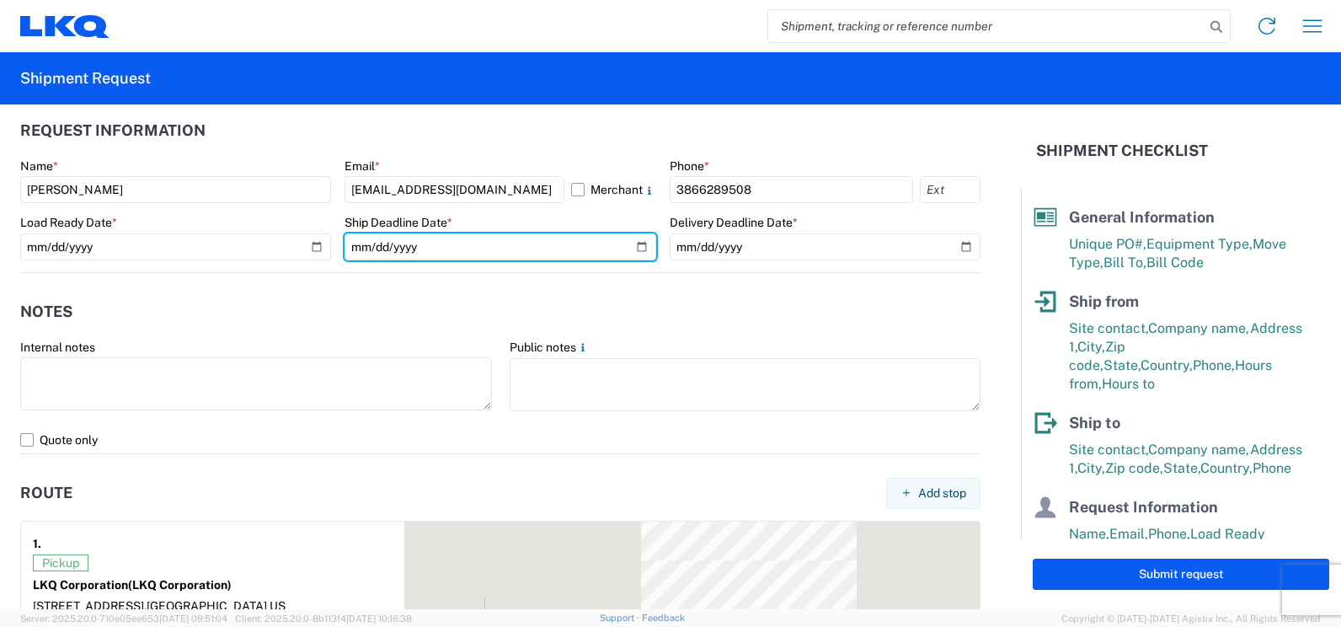
scroll to position [926, 0]
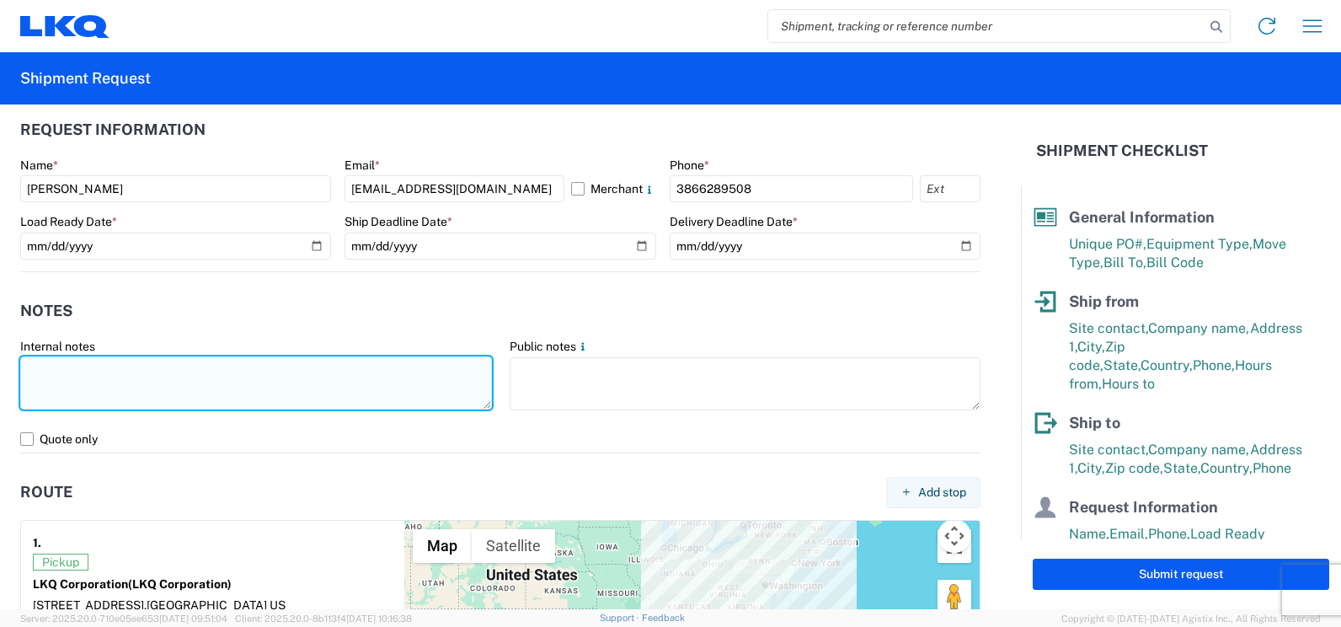
click at [60, 375] on textarea at bounding box center [256, 382] width 472 height 53
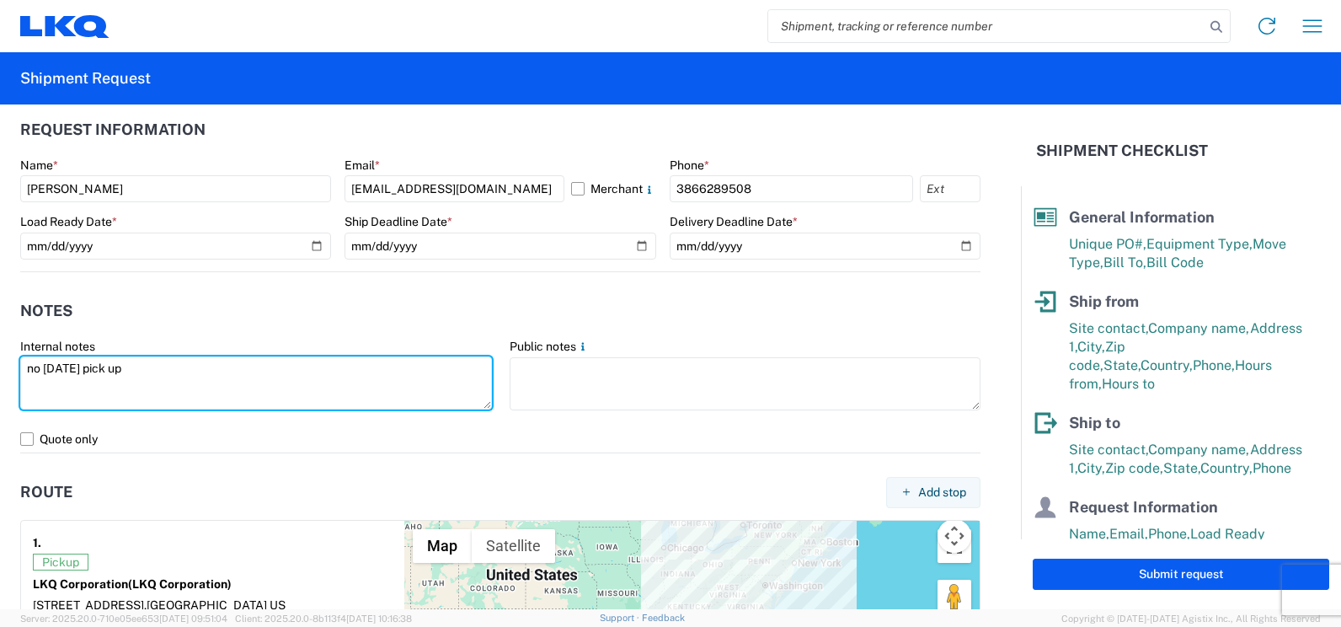
type textarea "no [DATE] pick up"
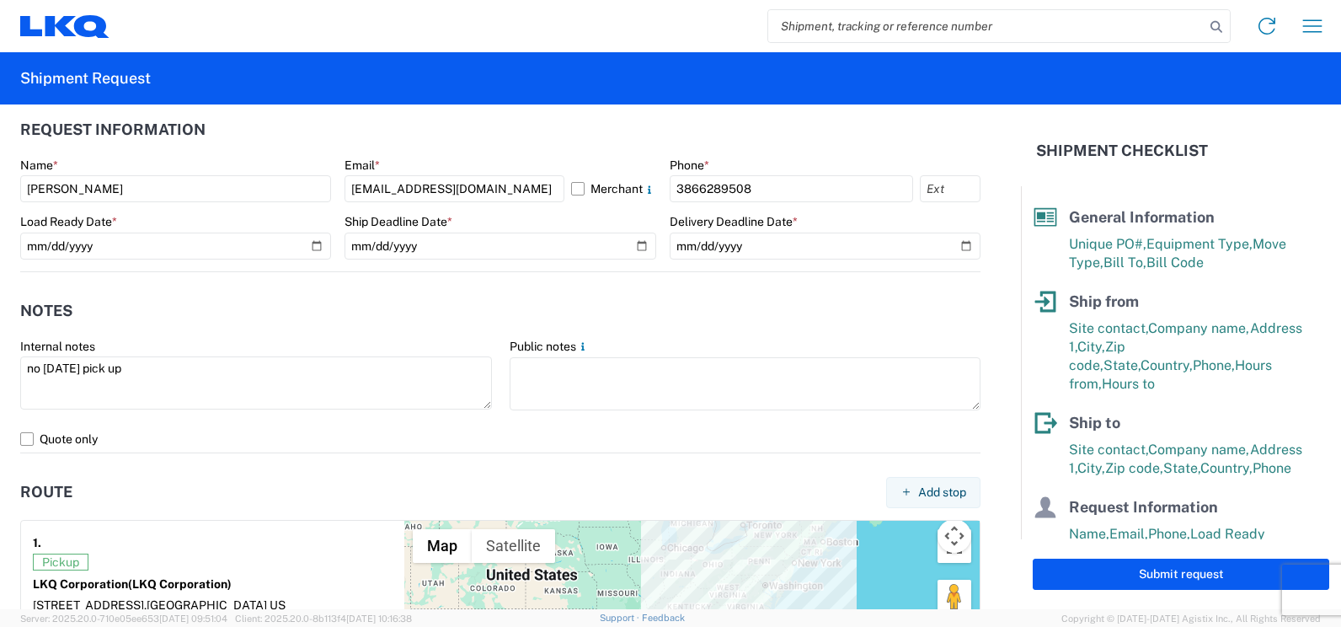
click at [433, 419] on agx-form-control-wrapper-v2 "Internal notes no [DATE] pick up" at bounding box center [256, 382] width 489 height 87
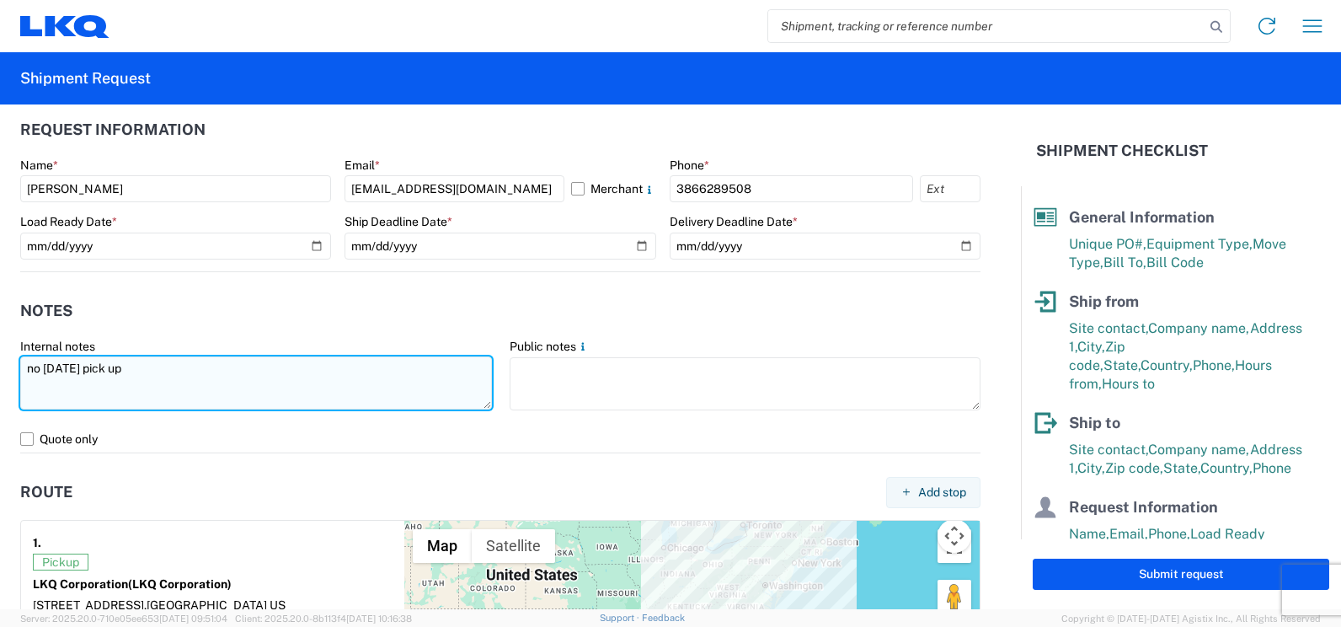
drag, startPoint x: 152, startPoint y: 375, endPoint x: 27, endPoint y: 380, distance: 124.8
click at [27, 380] on textarea "no [DATE] pick up" at bounding box center [256, 382] width 472 height 53
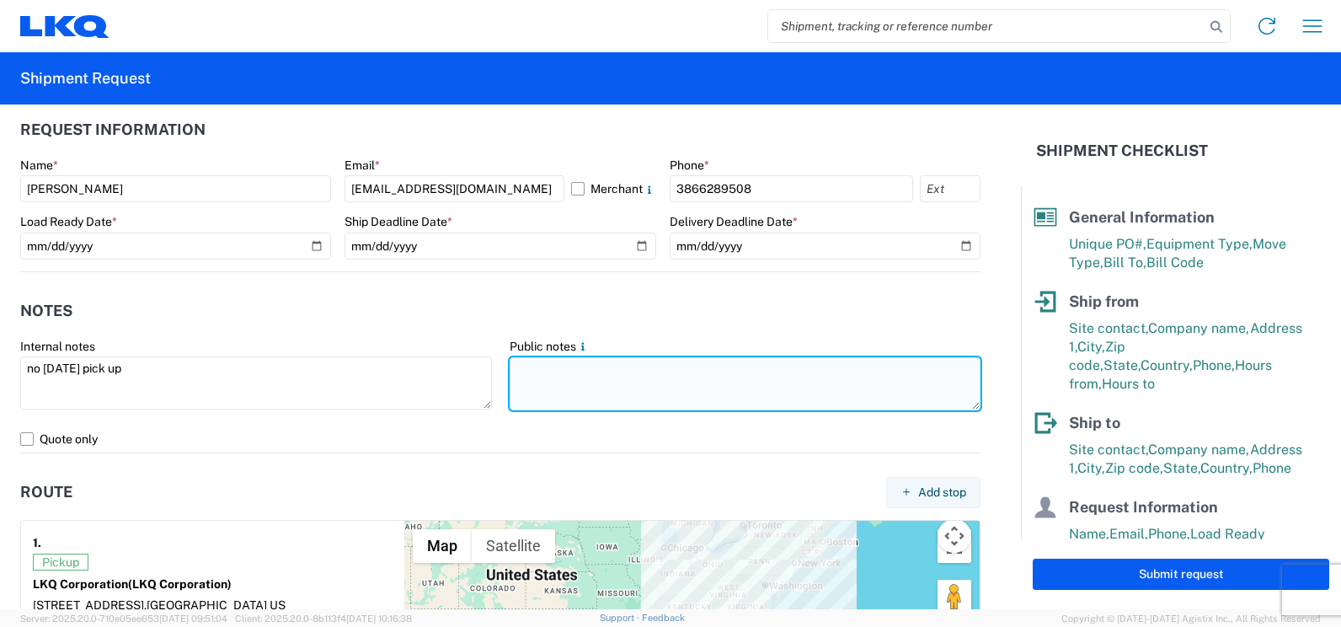
click at [536, 383] on textarea at bounding box center [746, 383] width 472 height 53
paste textarea "no [DATE] pick up"
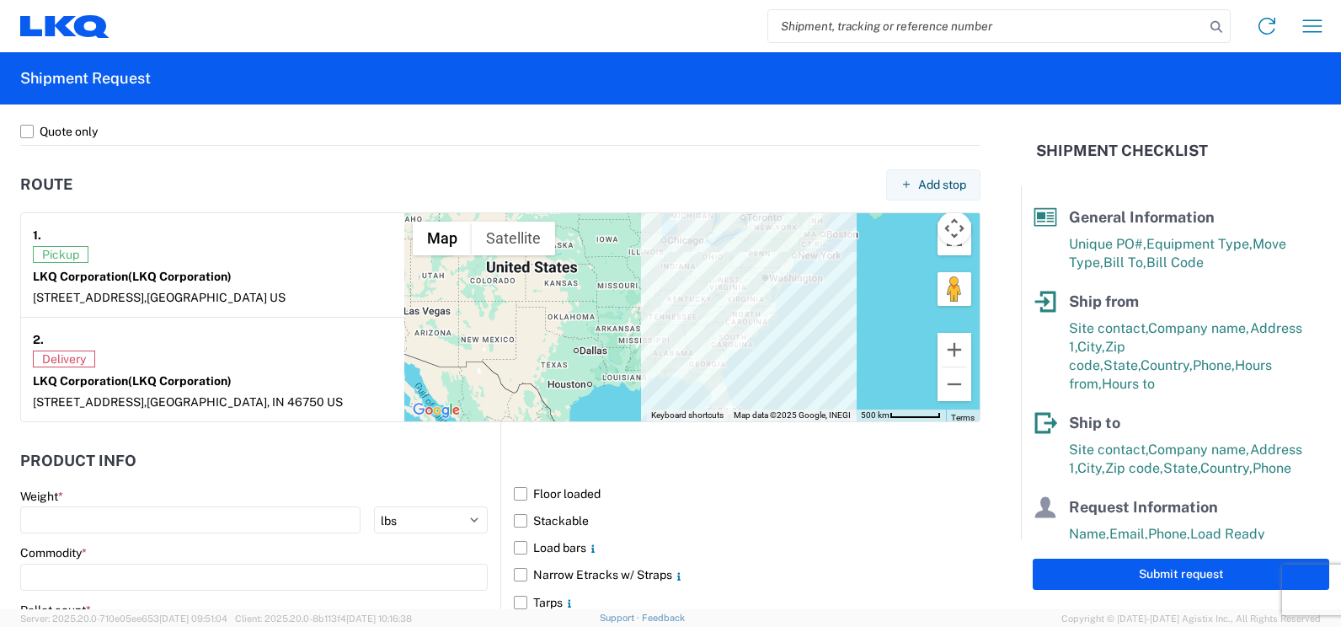
scroll to position [1348, 0]
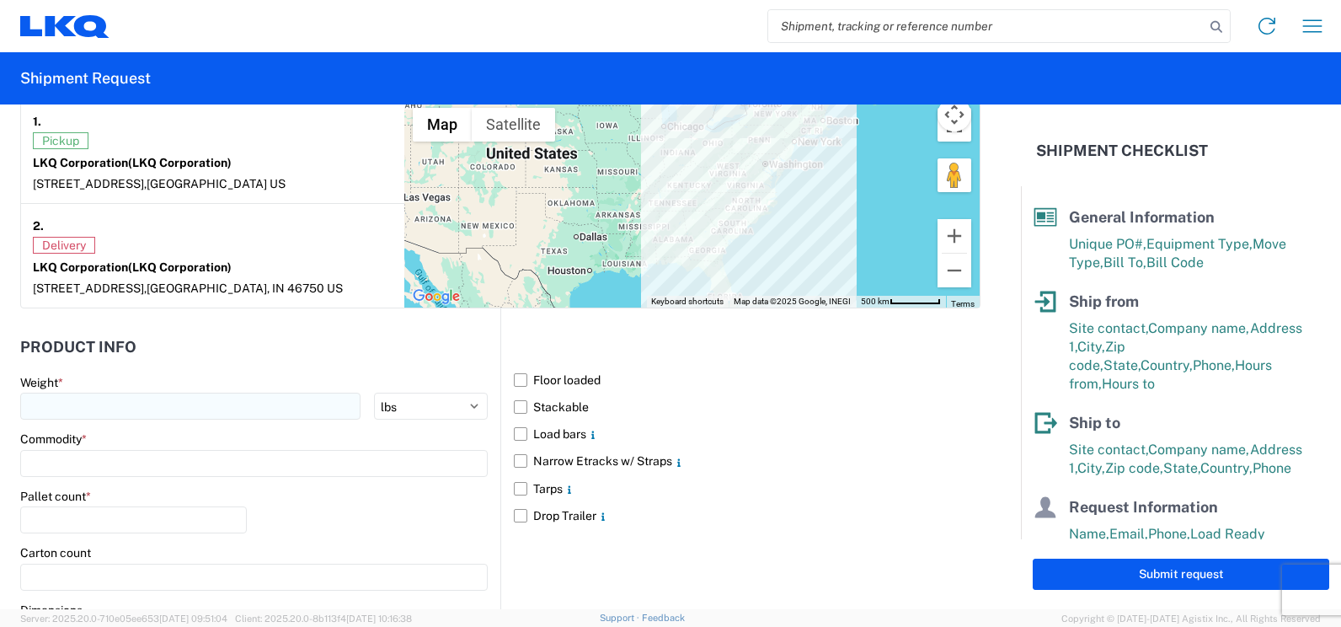
type textarea "no [DATE] pick up"
click at [51, 410] on input "number" at bounding box center [190, 405] width 340 height 27
type input "40000"
click at [105, 467] on input at bounding box center [253, 463] width 467 height 27
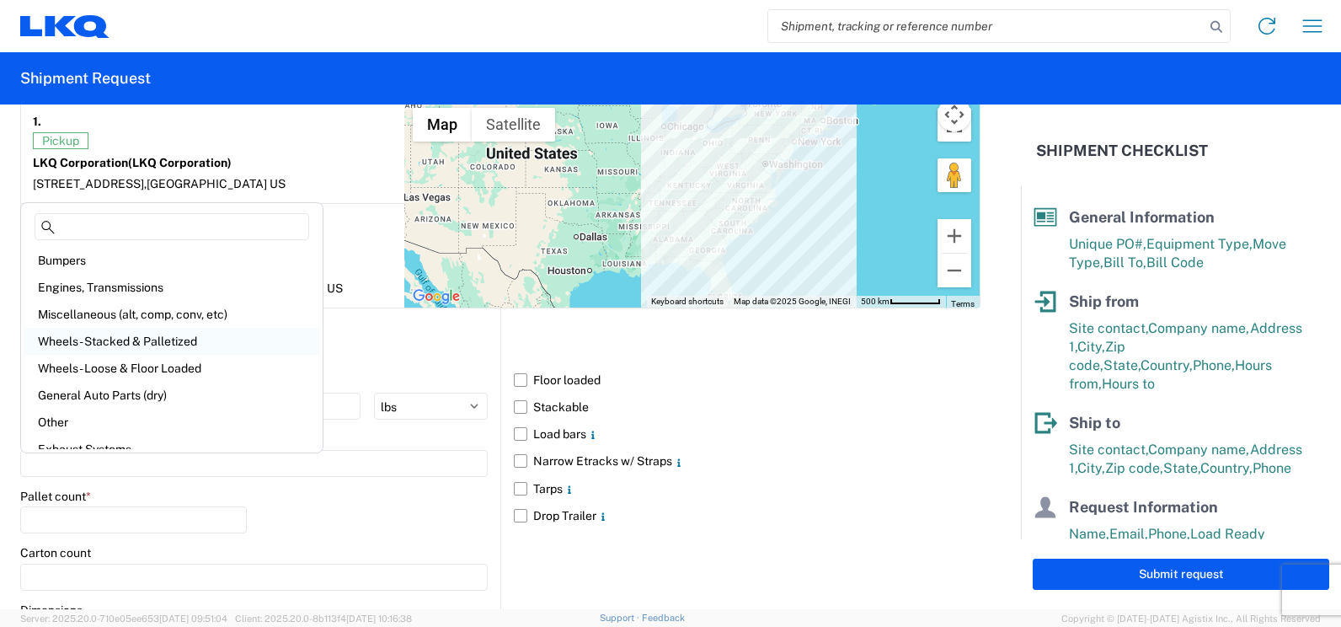
click at [86, 338] on div "Wheels - Stacked & Palletized" at bounding box center [171, 341] width 295 height 27
type input "Wheels - Stacked & Palletized"
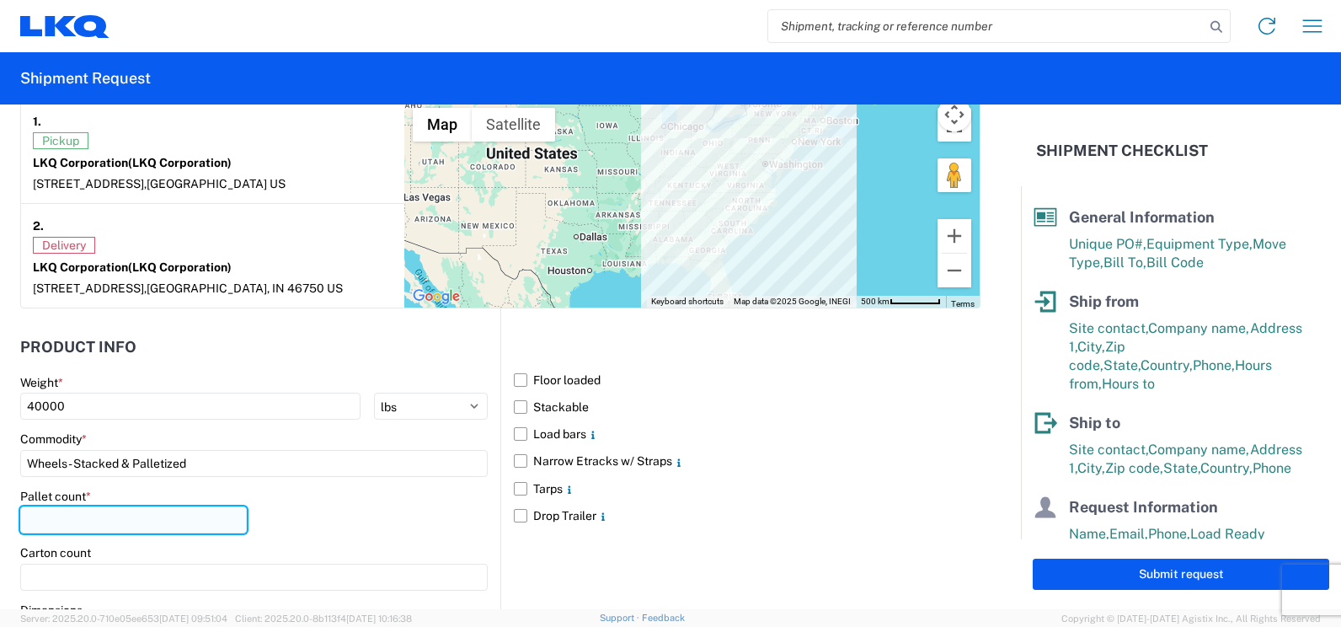
click at [139, 521] on input "number" at bounding box center [133, 519] width 227 height 27
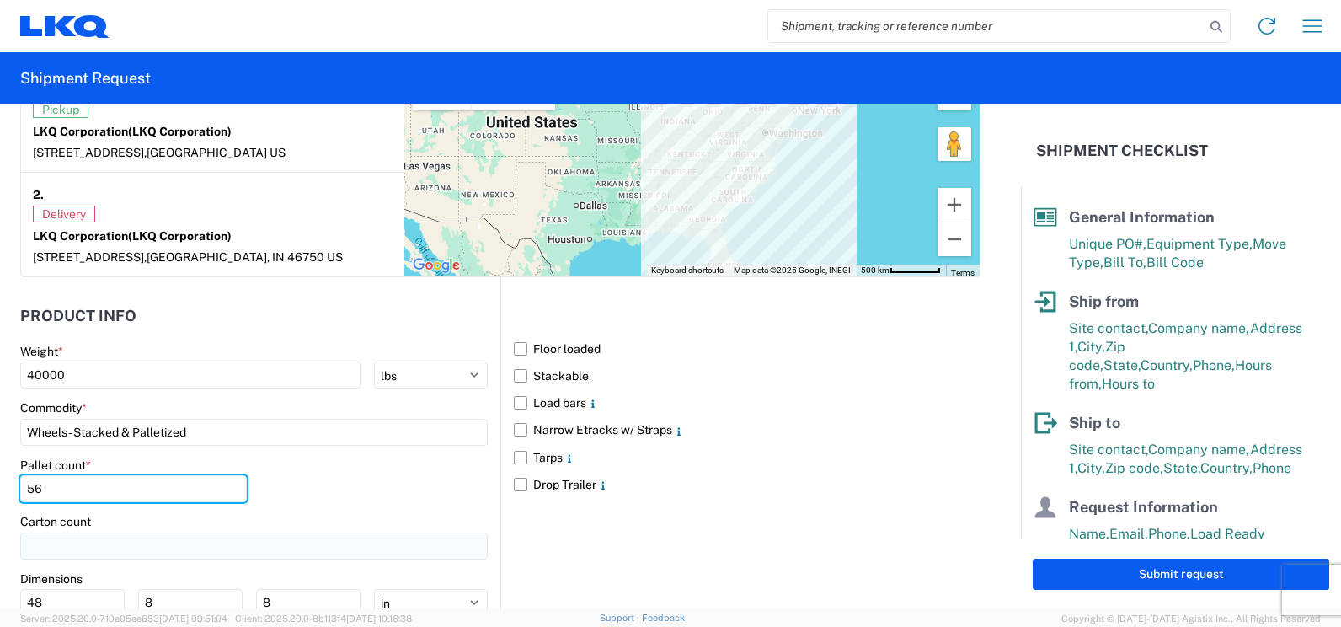
scroll to position [1347, 0]
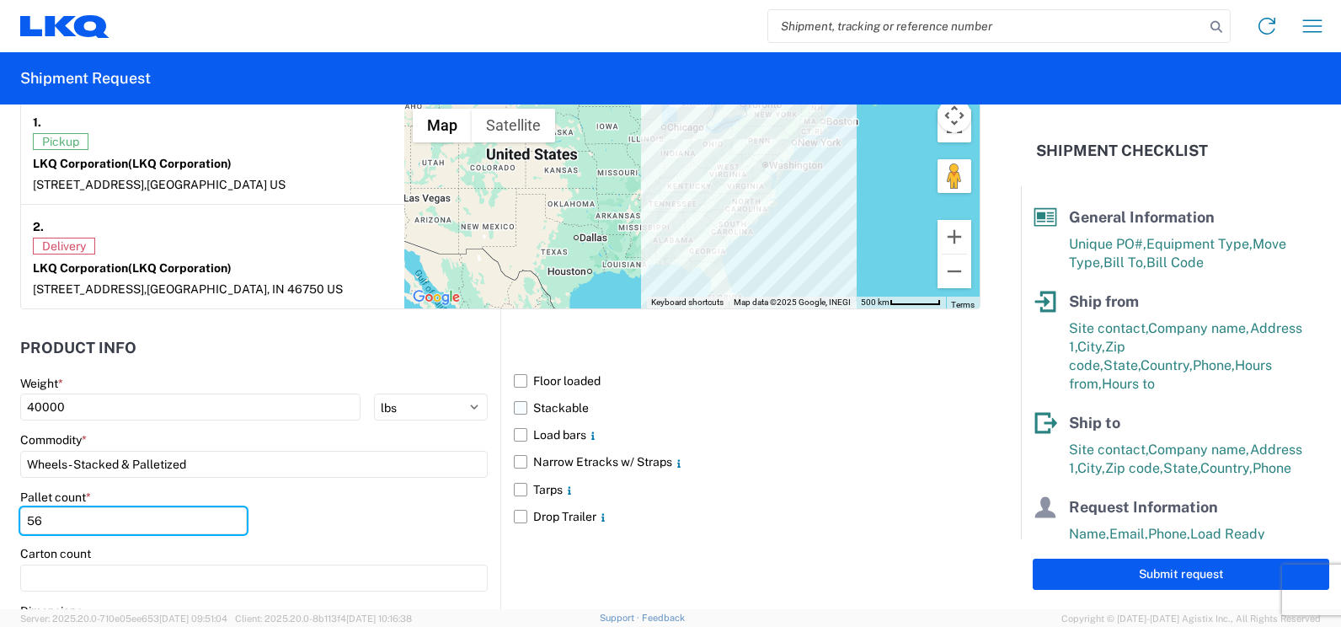
type input "56"
click at [515, 405] on label "Stackable" at bounding box center [747, 407] width 467 height 27
click at [0, 0] on input "Stackable" at bounding box center [0, 0] width 0 height 0
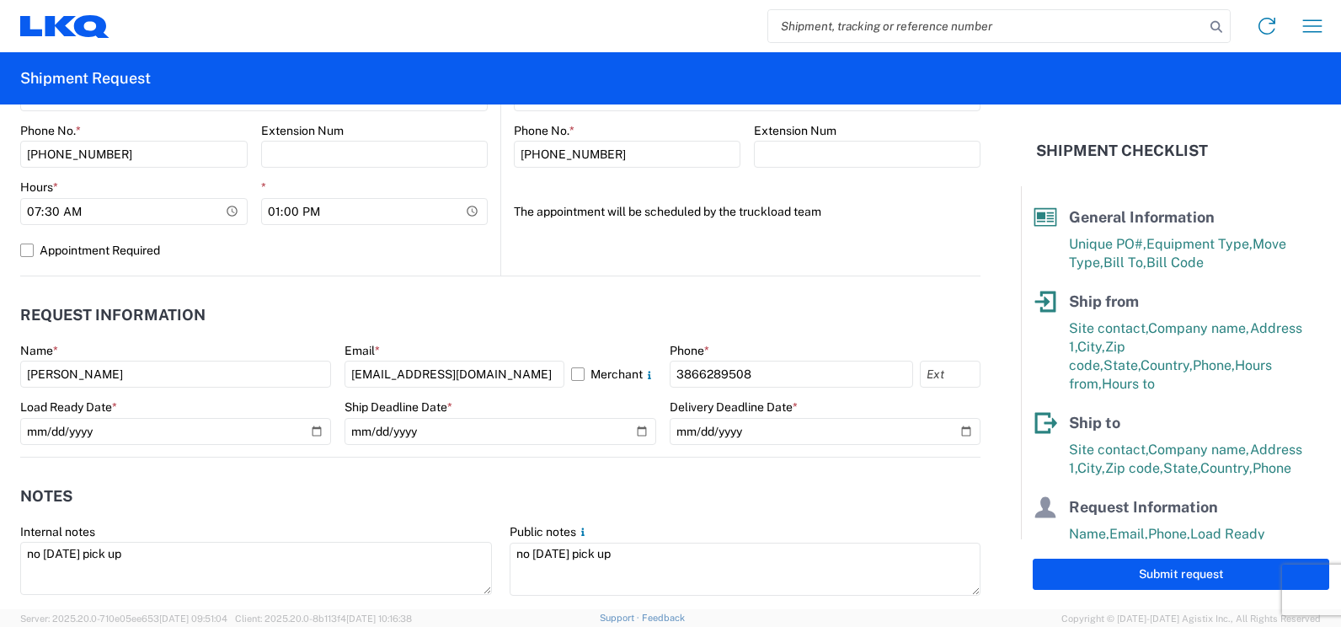
scroll to position [757, 0]
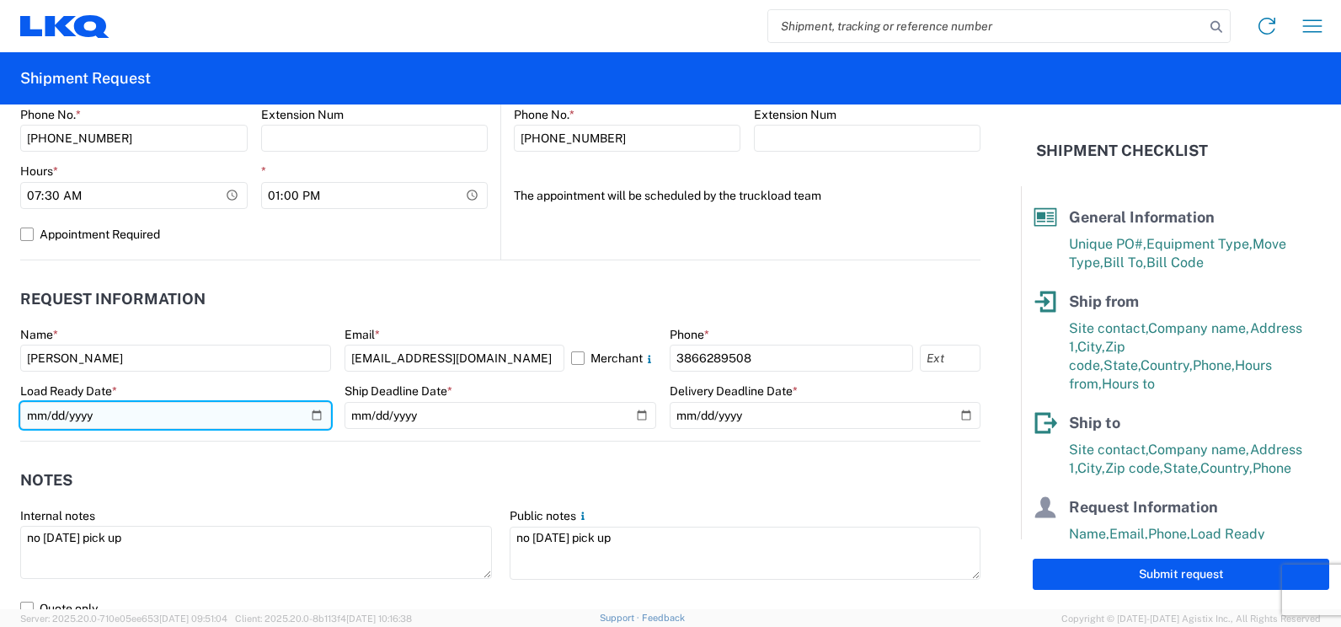
click at [316, 414] on input "[DATE]" at bounding box center [175, 415] width 311 height 27
type input "[DATE]"
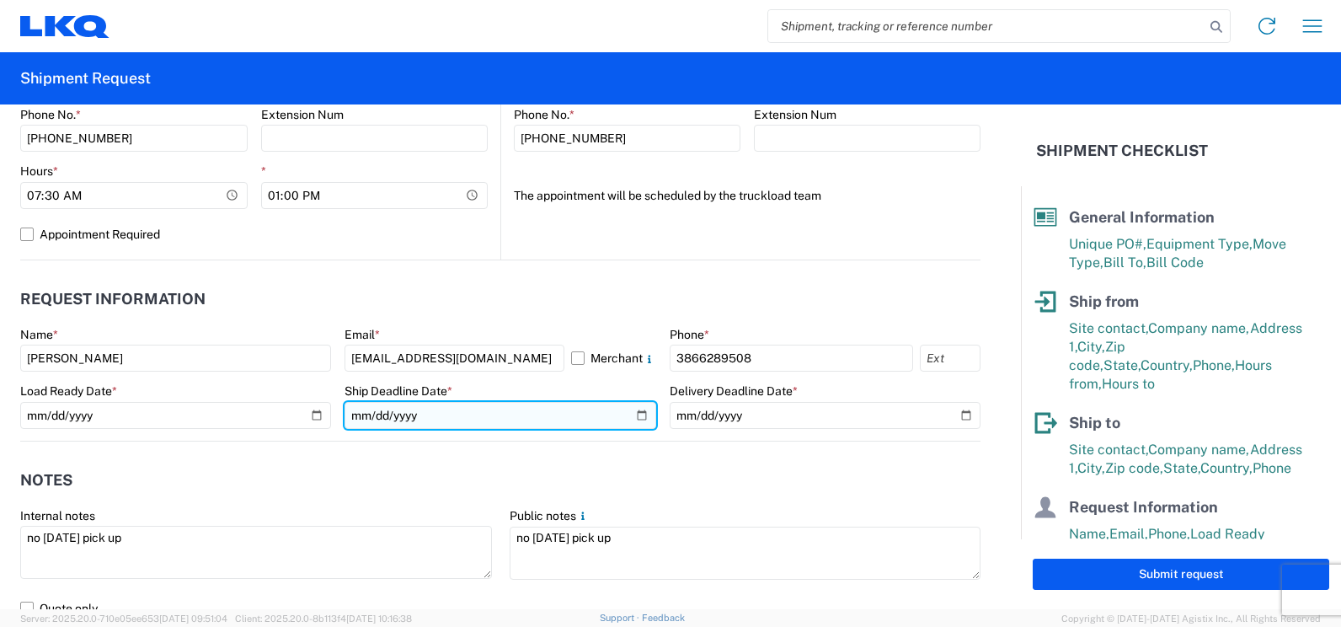
click at [637, 415] on input "[DATE]" at bounding box center [499, 415] width 311 height 27
type input "[DATE]"
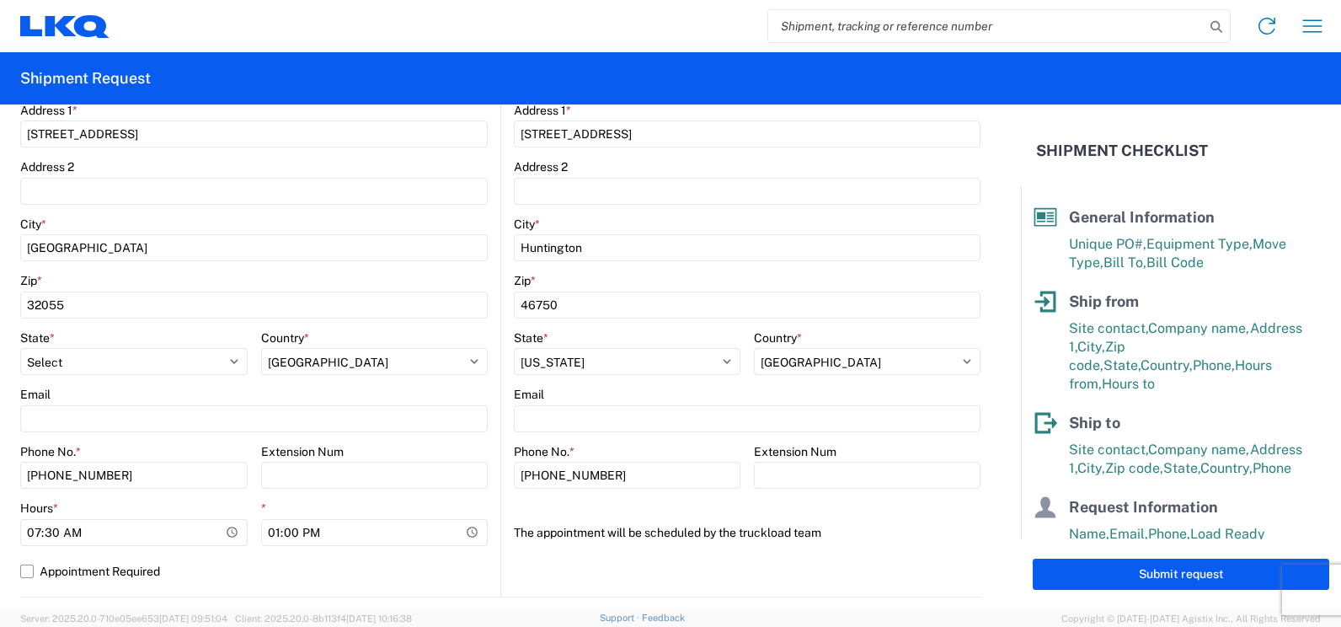
scroll to position [336, 0]
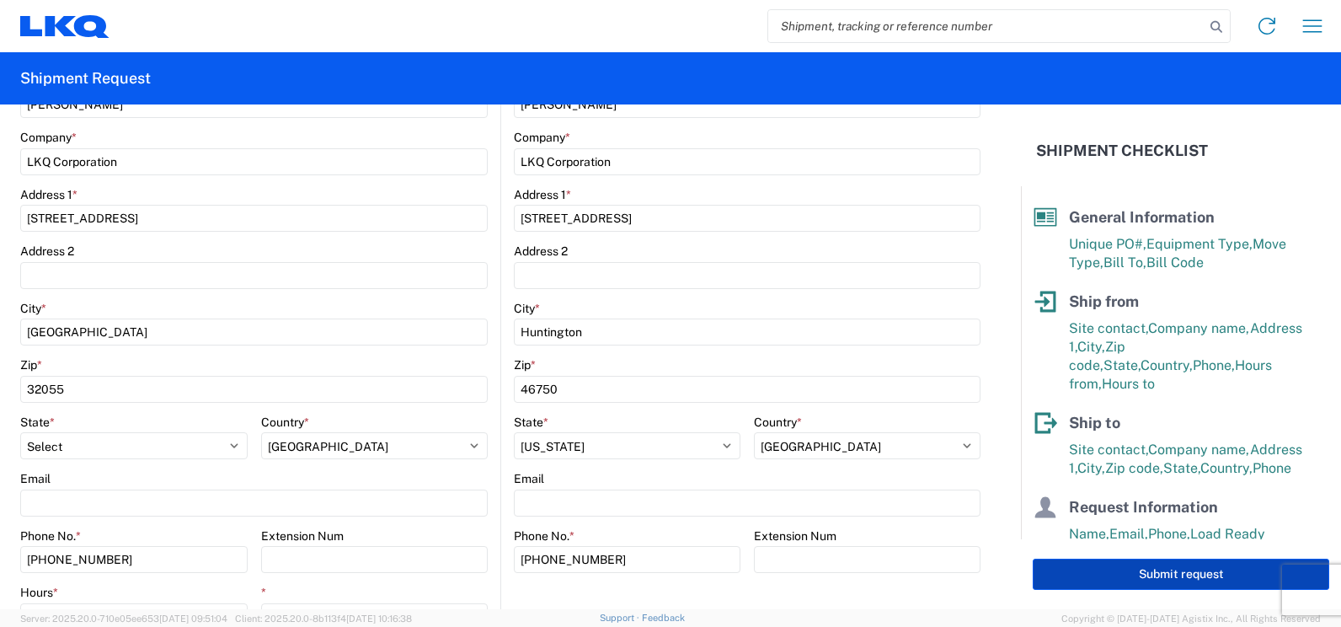
click at [1180, 582] on button "Submit request" at bounding box center [1181, 573] width 296 height 31
select select "US"
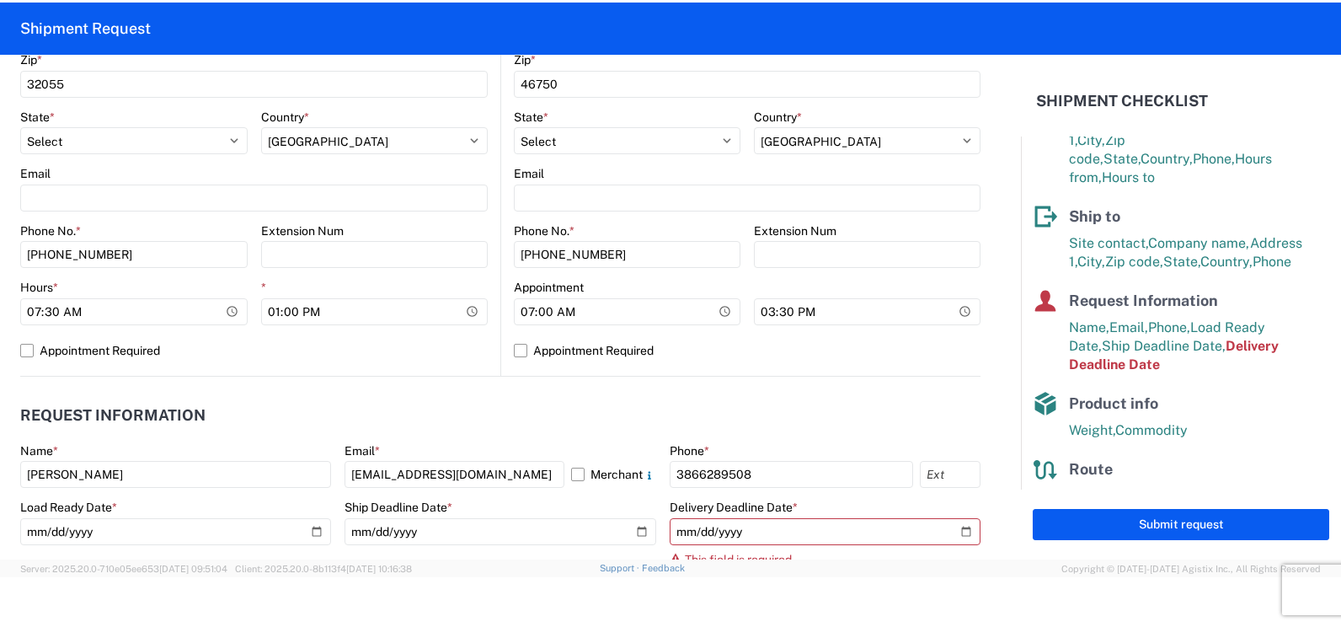
scroll to position [673, 0]
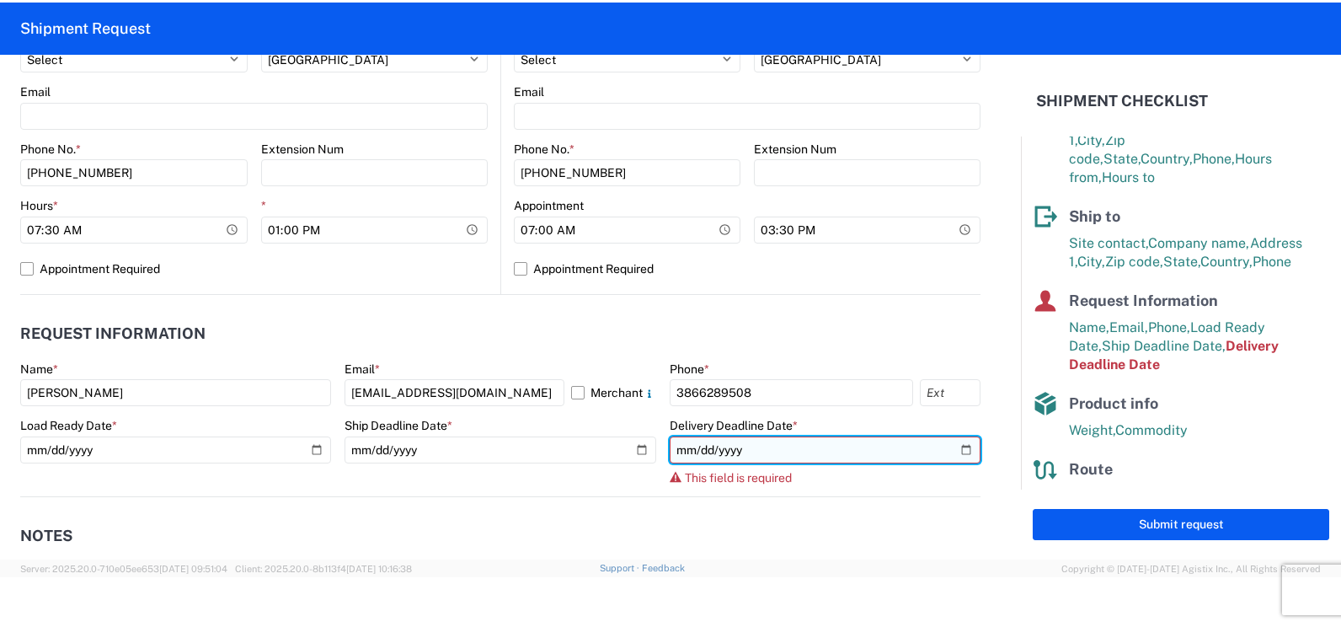
click at [812, 452] on input "date" at bounding box center [825, 449] width 311 height 27
type input "[DATE]"
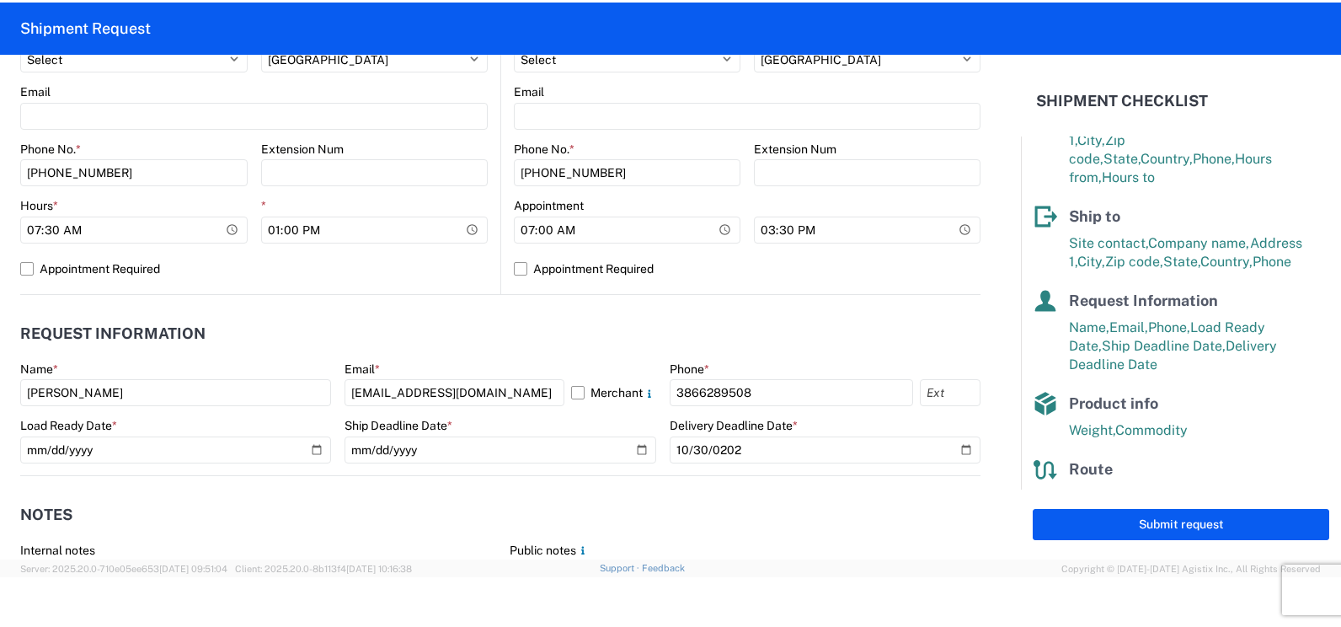
click at [974, 475] on form "General Information Template PO# T31638 Equipment Type * Select 53’ Dry Van Fla…" at bounding box center [510, 307] width 1021 height 505
click at [1131, 527] on button "Submit request" at bounding box center [1181, 524] width 296 height 31
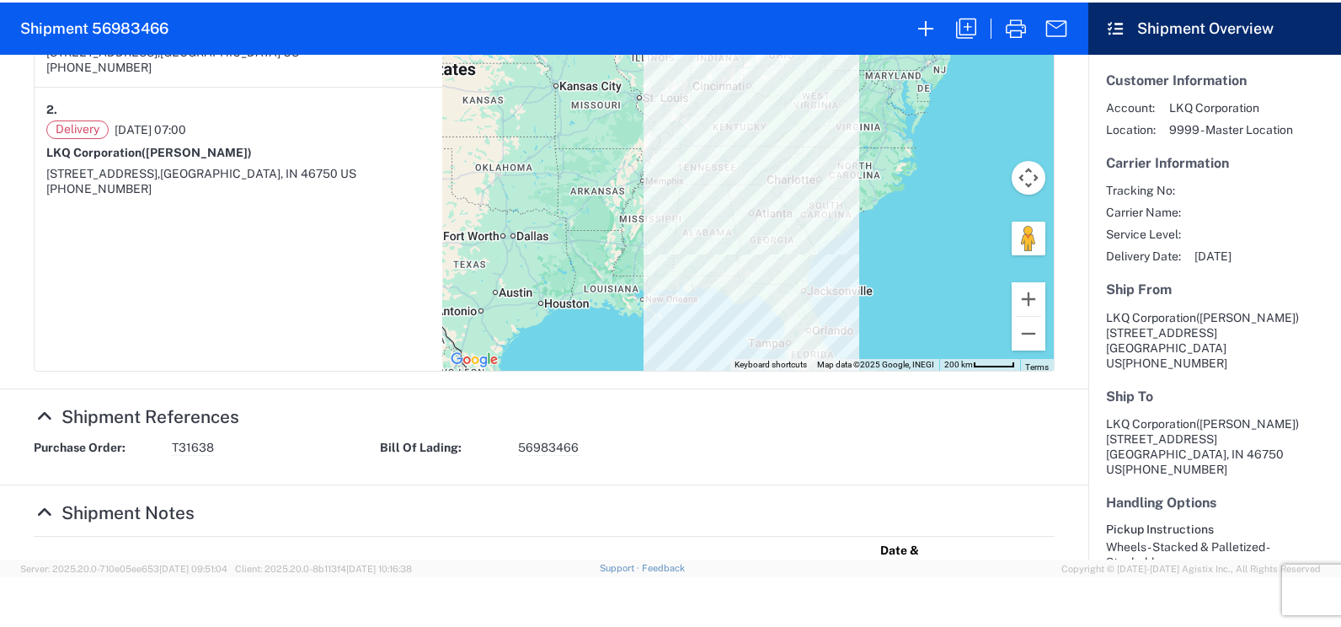
scroll to position [337, 0]
